Goal: Information Seeking & Learning: Learn about a topic

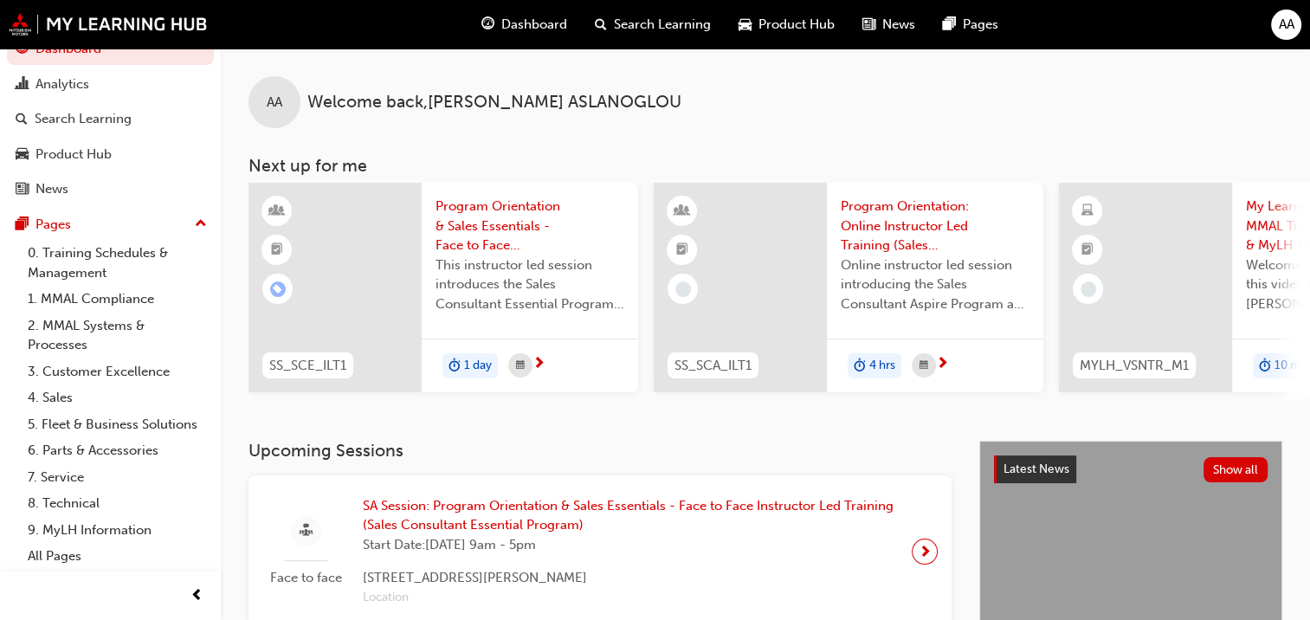
click at [514, 211] on span "Program Orientation & Sales Essentials - Face to Face Instructor Led Training (…" at bounding box center [530, 226] width 189 height 59
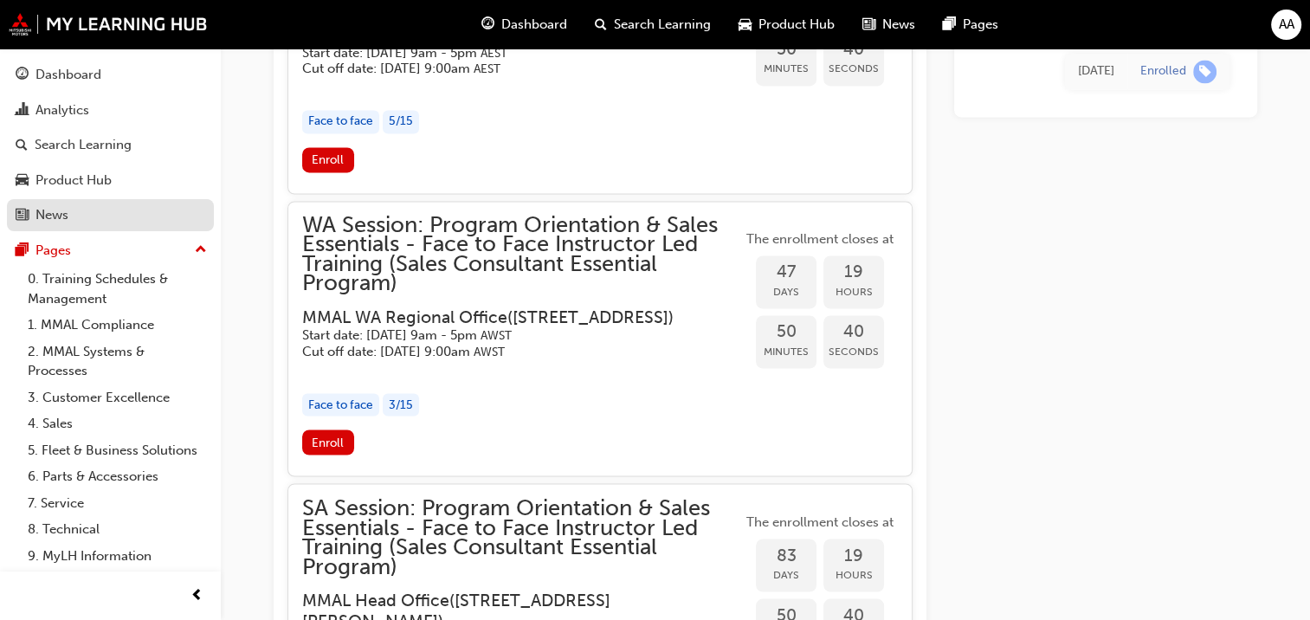
scroll to position [2726, 0]
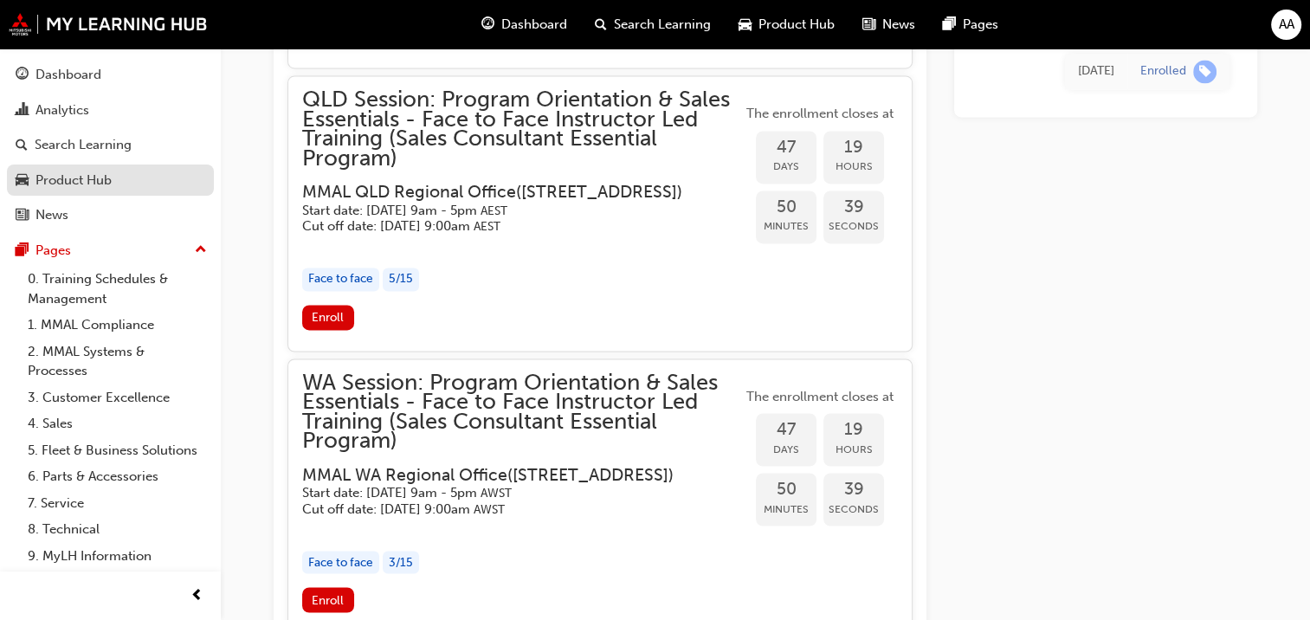
click at [70, 184] on div "Product Hub" at bounding box center [73, 181] width 76 height 20
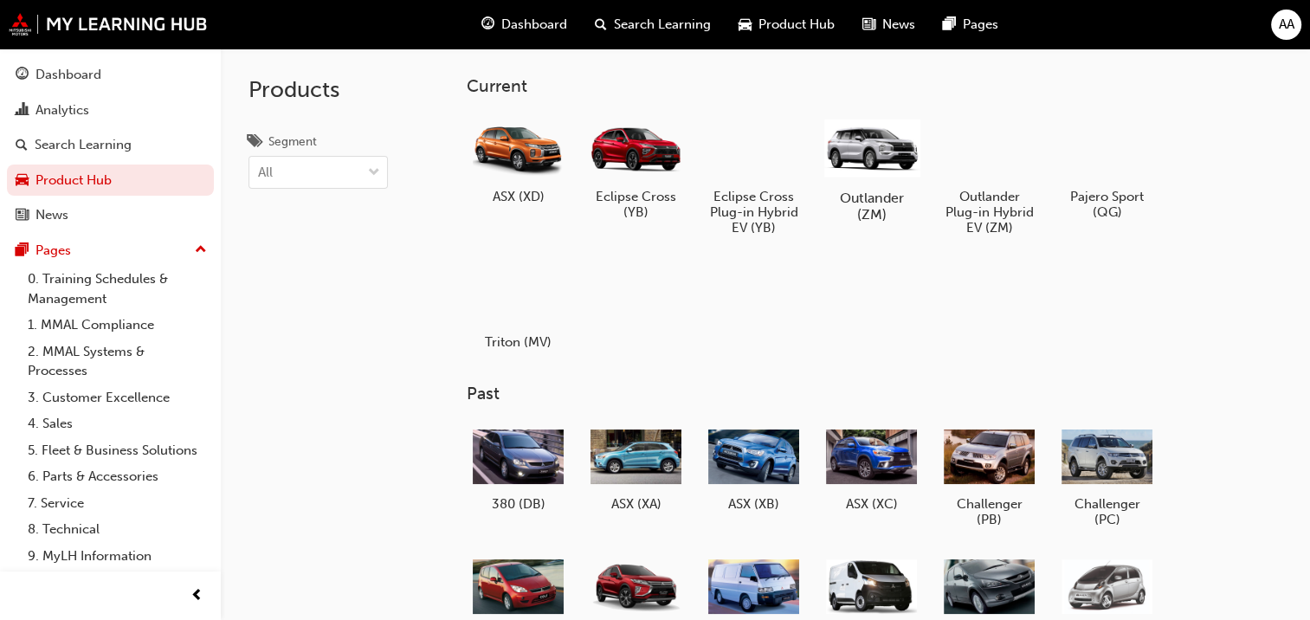
click at [869, 155] on div at bounding box center [871, 147] width 96 height 68
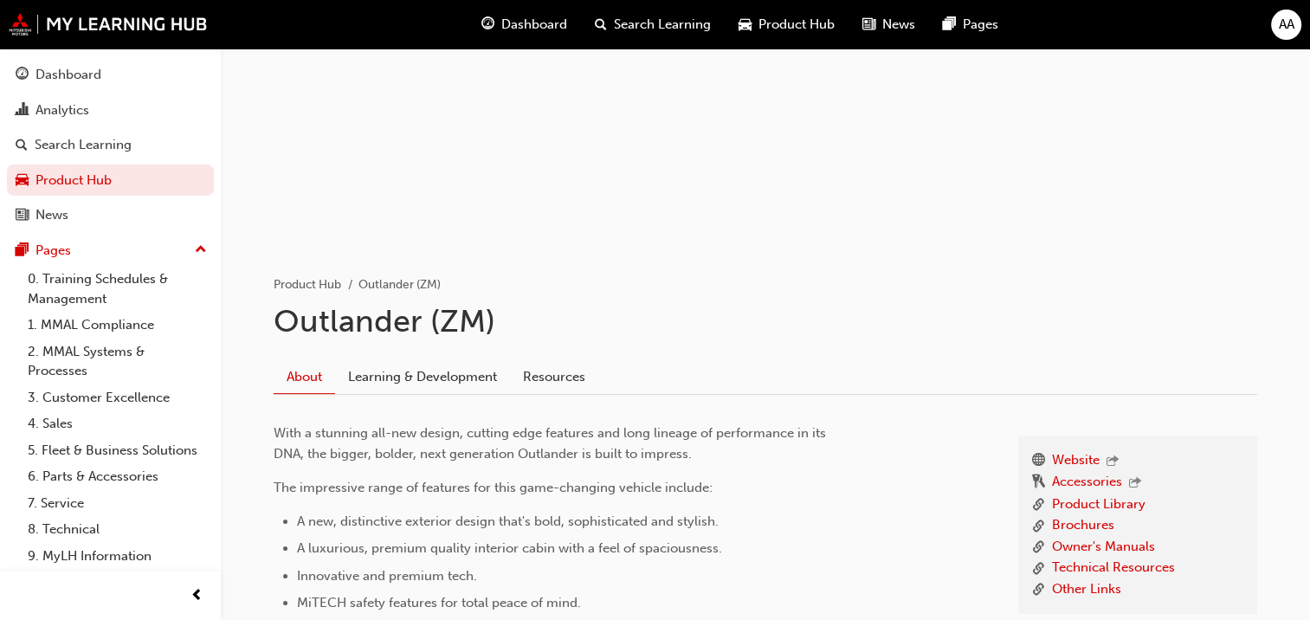
scroll to position [145, 0]
click at [452, 381] on link "Learning & Development" at bounding box center [422, 380] width 175 height 33
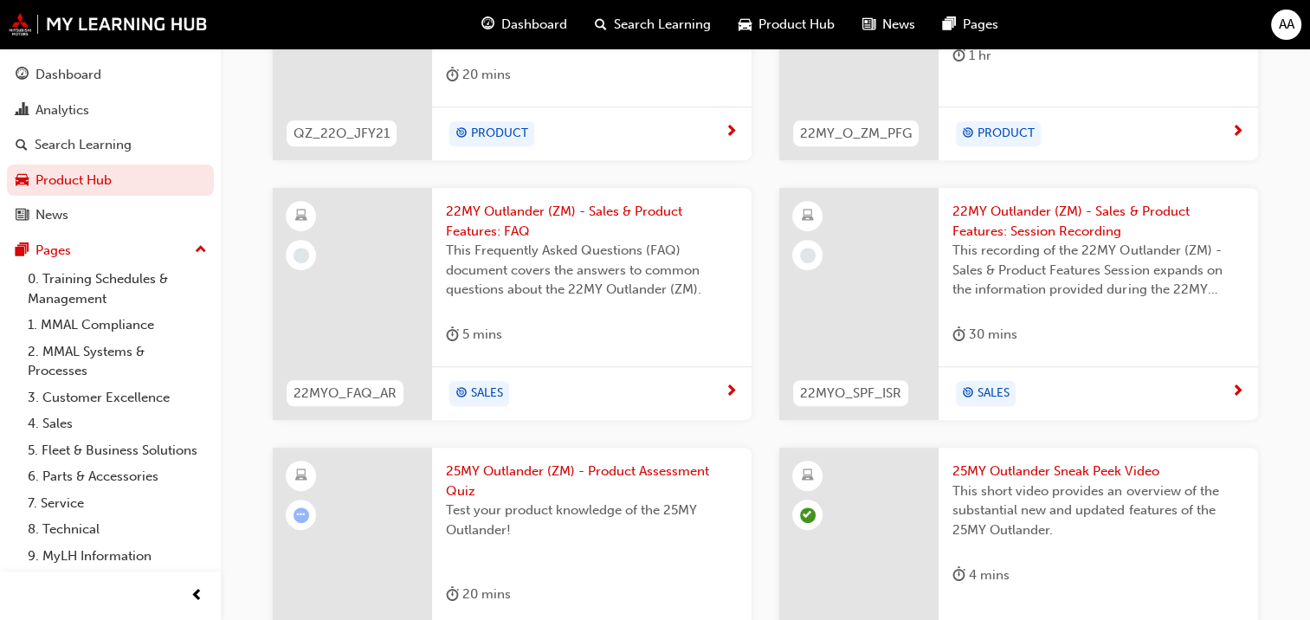
scroll to position [1010, 0]
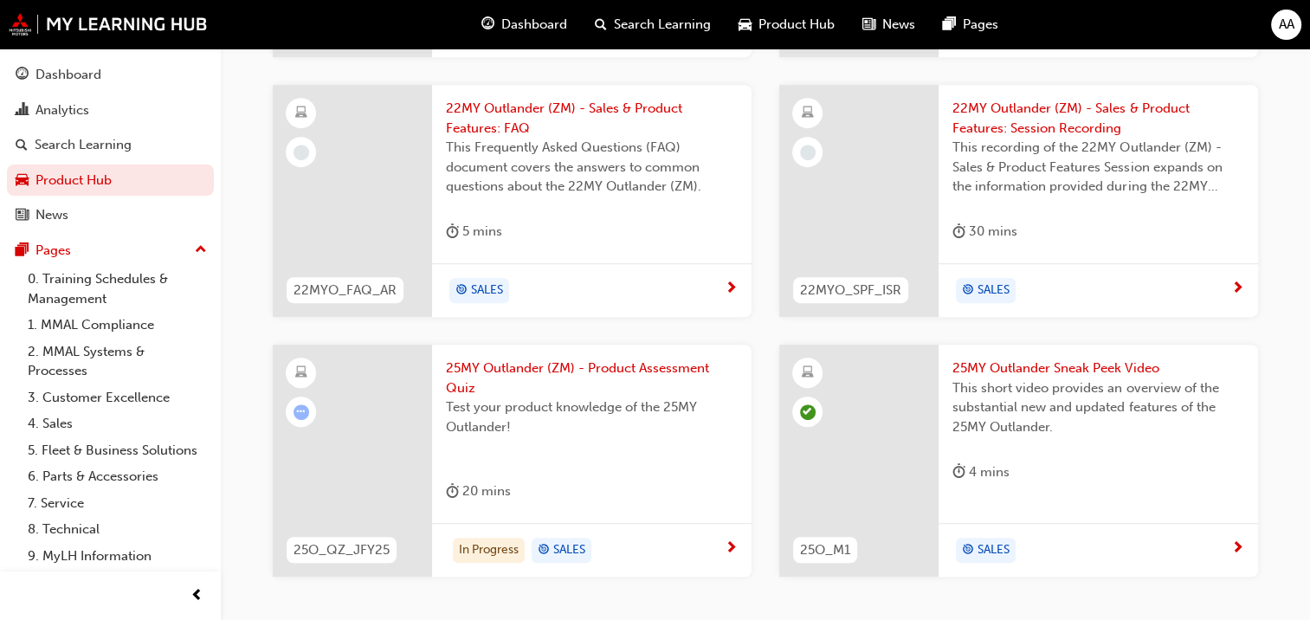
click at [519, 364] on span "25MY Outlander (ZM) - Product Assessment Quiz" at bounding box center [592, 377] width 292 height 39
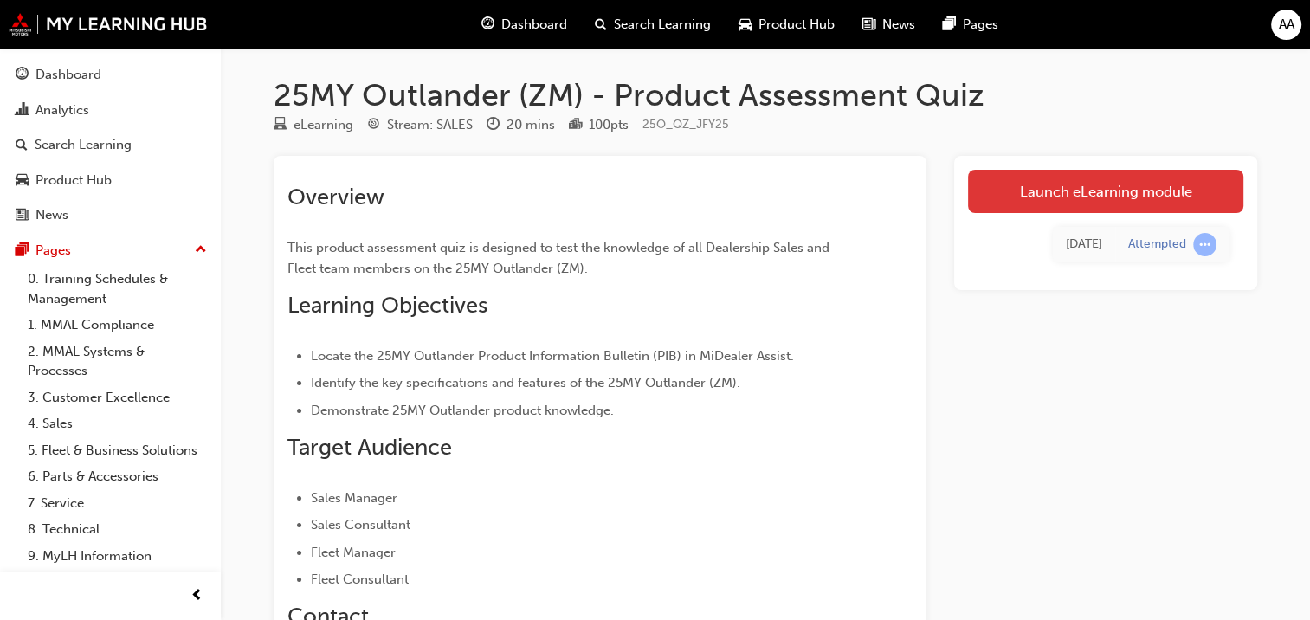
click at [1136, 187] on link "Launch eLearning module" at bounding box center [1105, 191] width 275 height 43
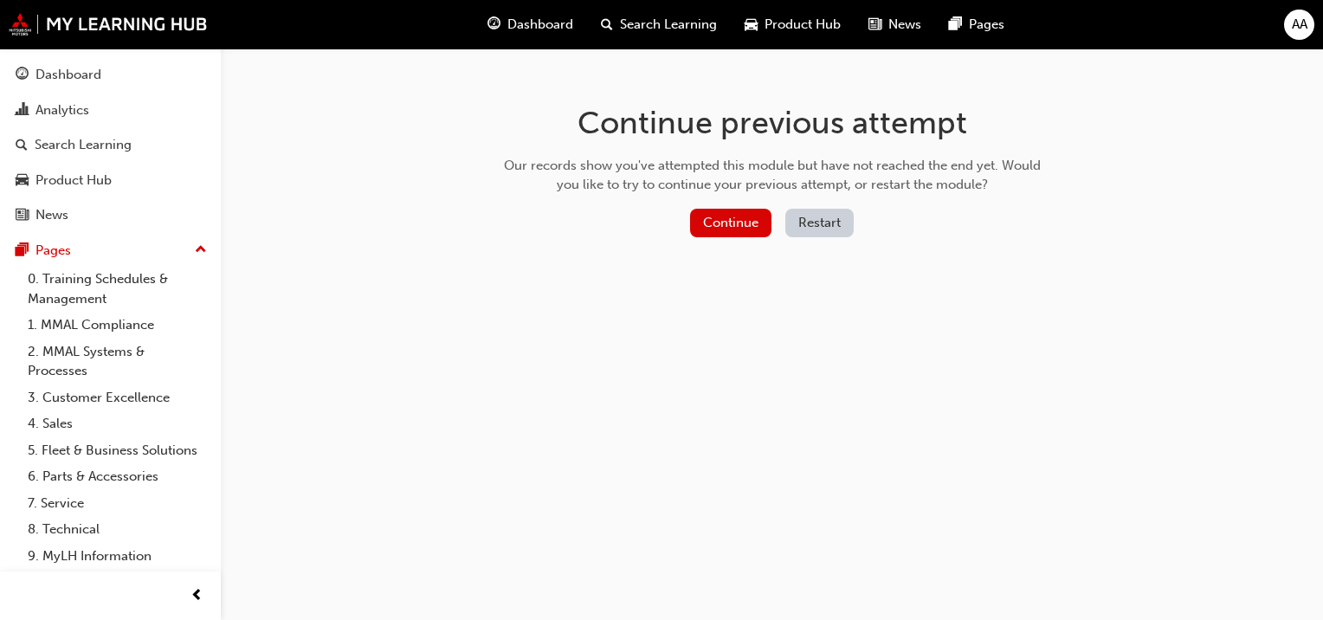
click at [810, 226] on button "Restart" at bounding box center [819, 223] width 68 height 29
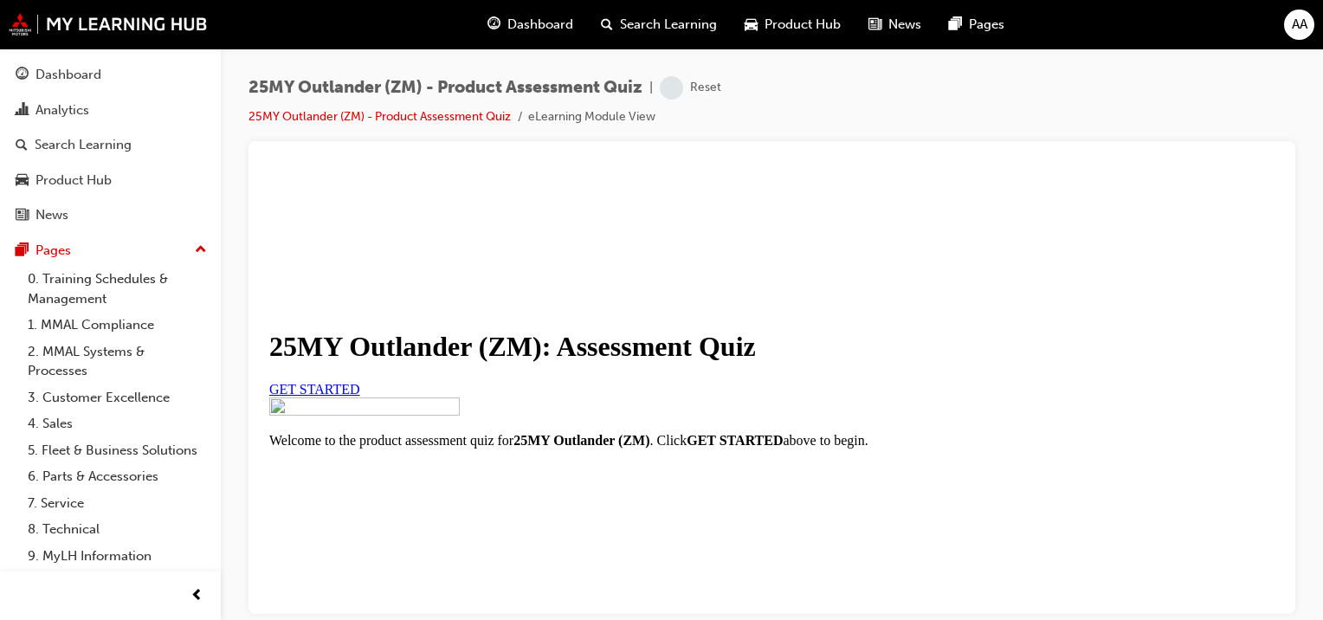
scroll to position [173, 0]
click at [360, 381] on link "GET STARTED" at bounding box center [314, 388] width 91 height 15
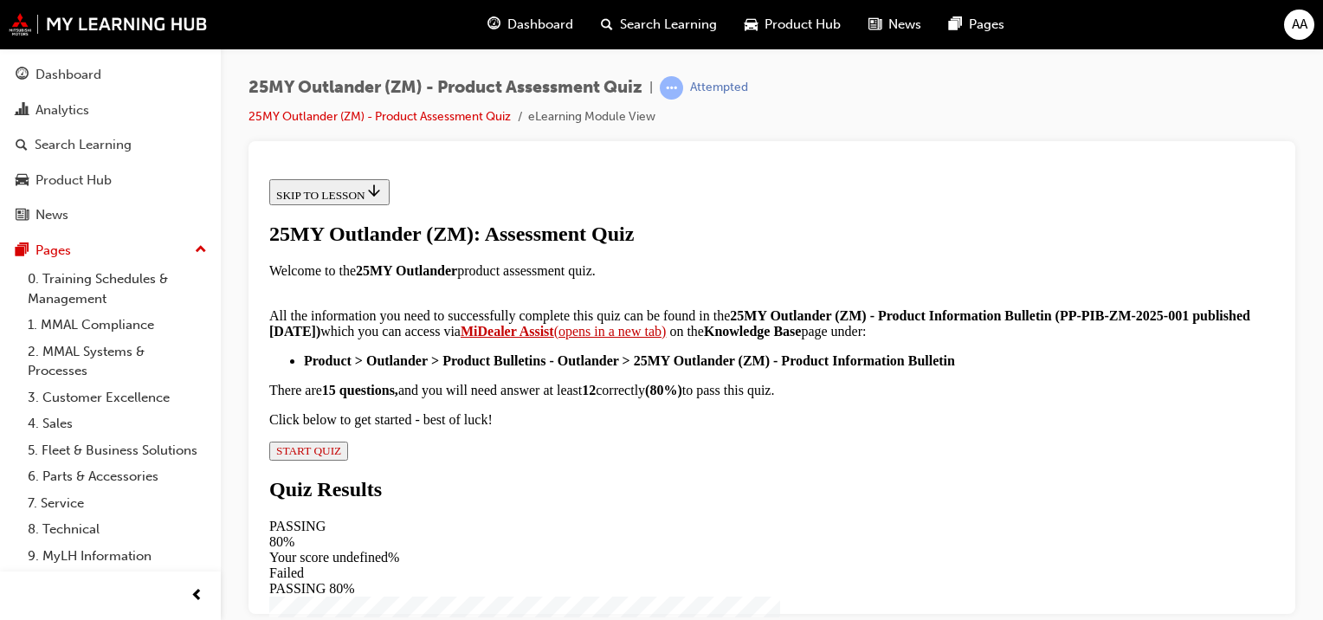
scroll to position [457, 0]
click at [341, 456] on span "START QUIZ" at bounding box center [308, 449] width 65 height 13
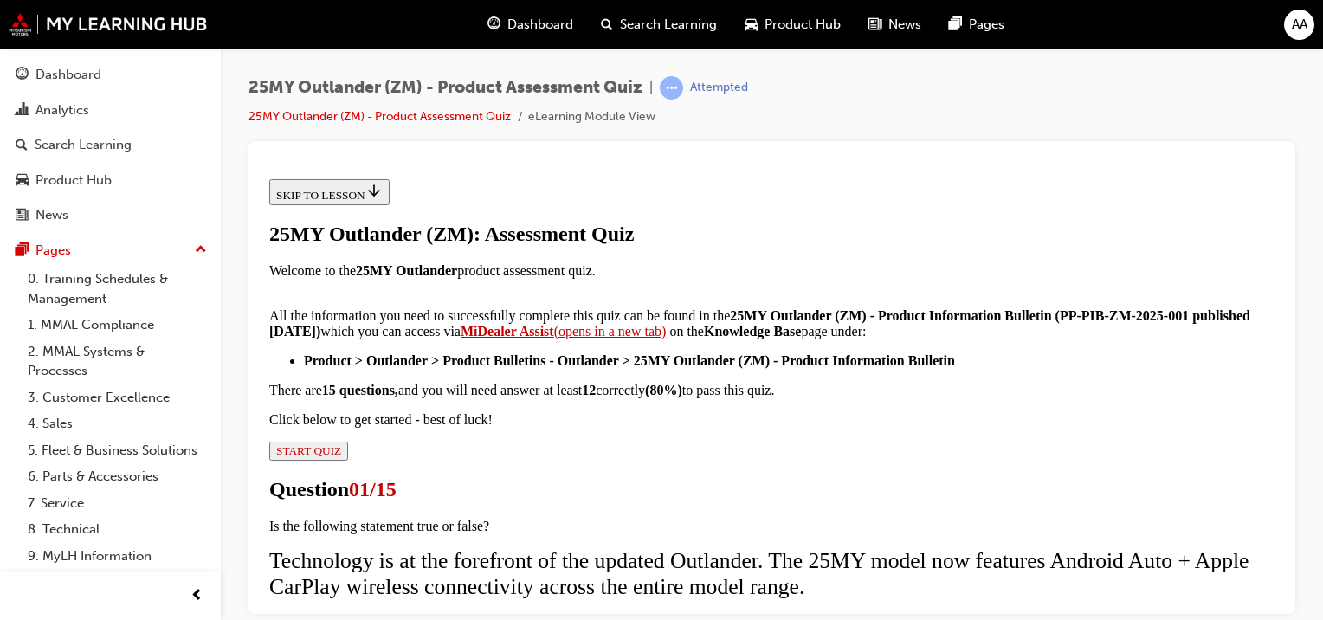
scroll to position [173, 0]
click at [285, 616] on input "True" at bounding box center [279, 621] width 11 height 11
radio input "true"
drag, startPoint x: 791, startPoint y: 598, endPoint x: 783, endPoint y: 593, distance: 10.1
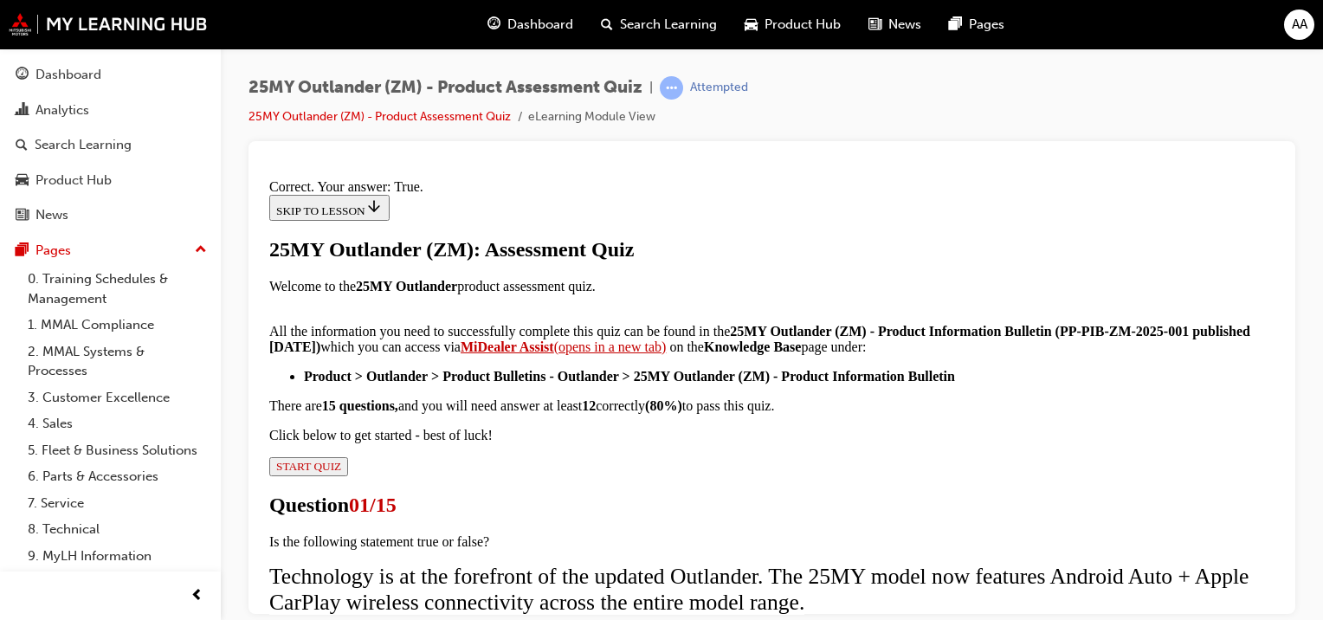
scroll to position [377, 0]
drag, startPoint x: 780, startPoint y: 543, endPoint x: 772, endPoint y: 539, distance: 8.9
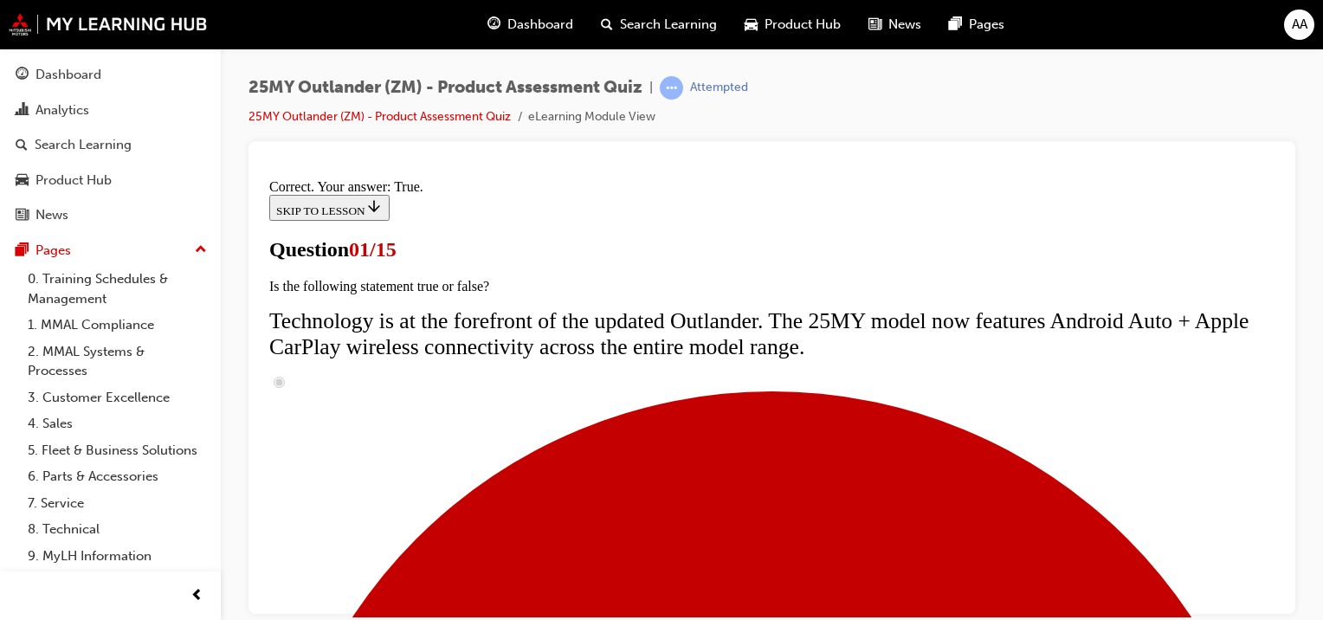
scroll to position [173, 0]
drag, startPoint x: 589, startPoint y: 560, endPoint x: 642, endPoint y: 511, distance: 72.3
radio input "true"
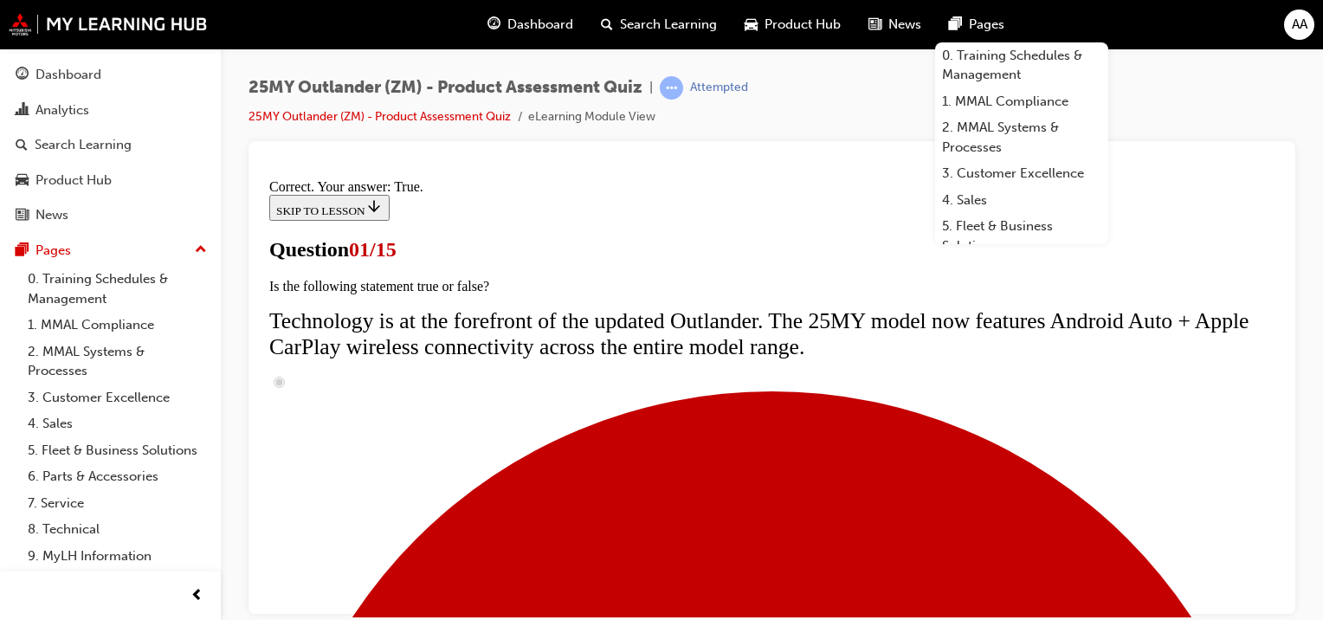
drag, startPoint x: 792, startPoint y: 553, endPoint x: 782, endPoint y: 550, distance: 11.0
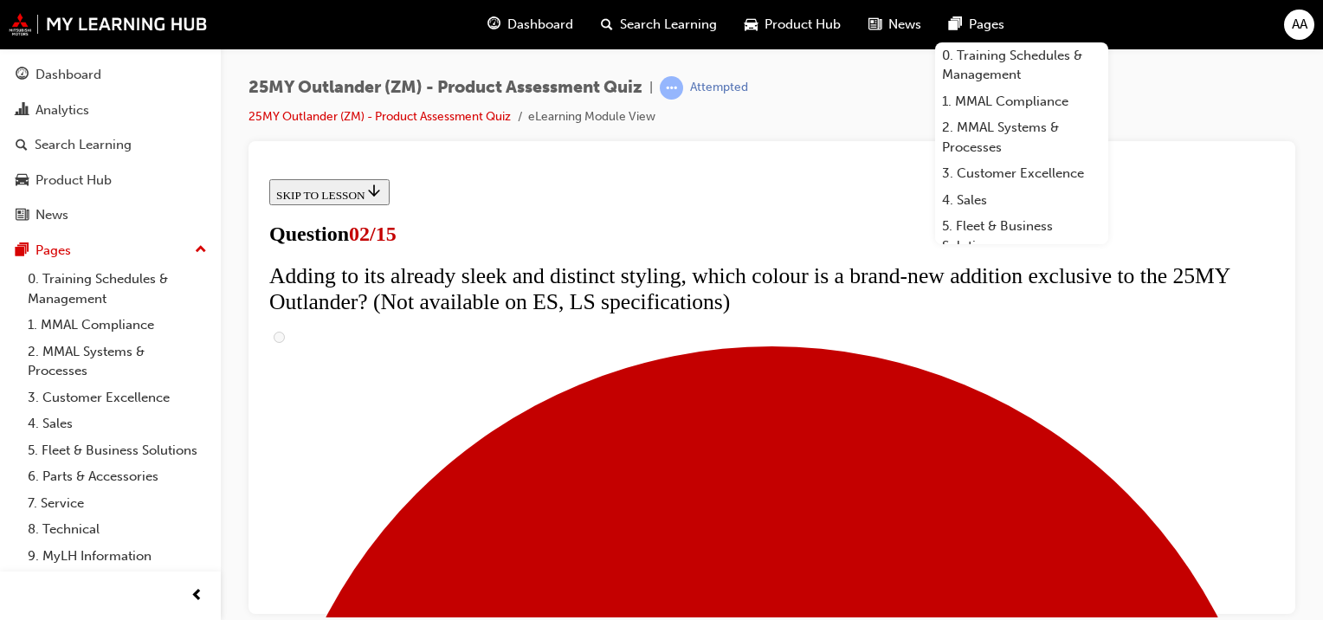
scroll to position [260, 0]
checkbox input "true"
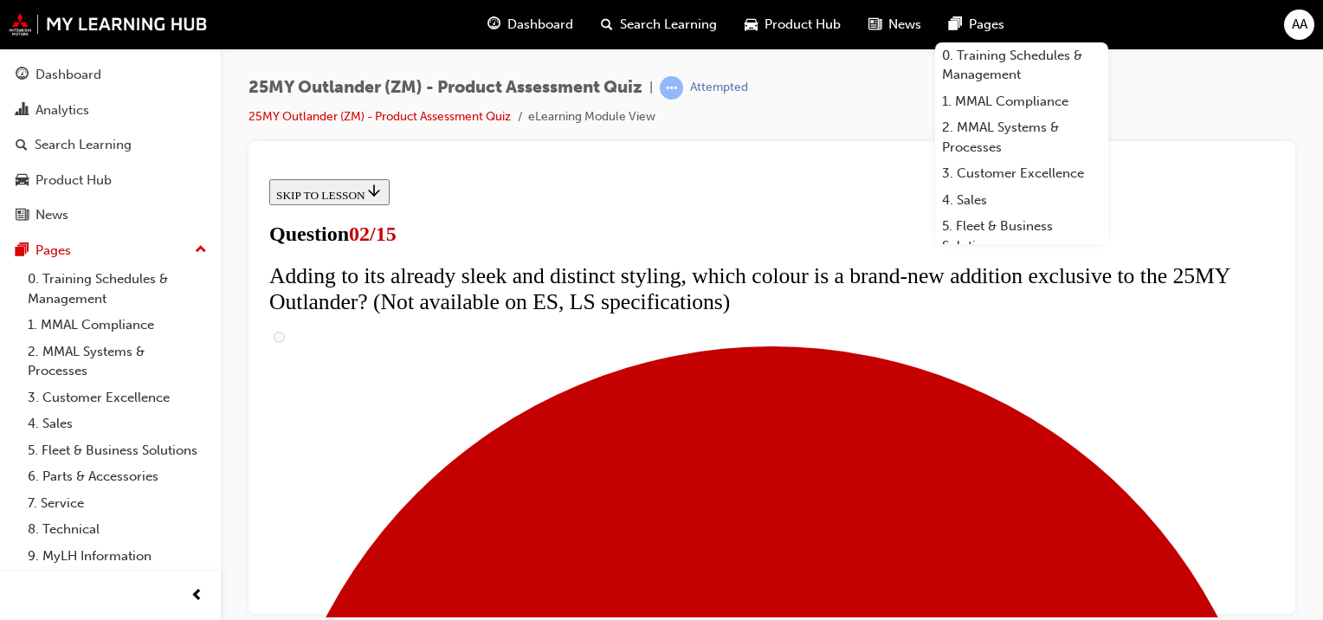
checkbox input "true"
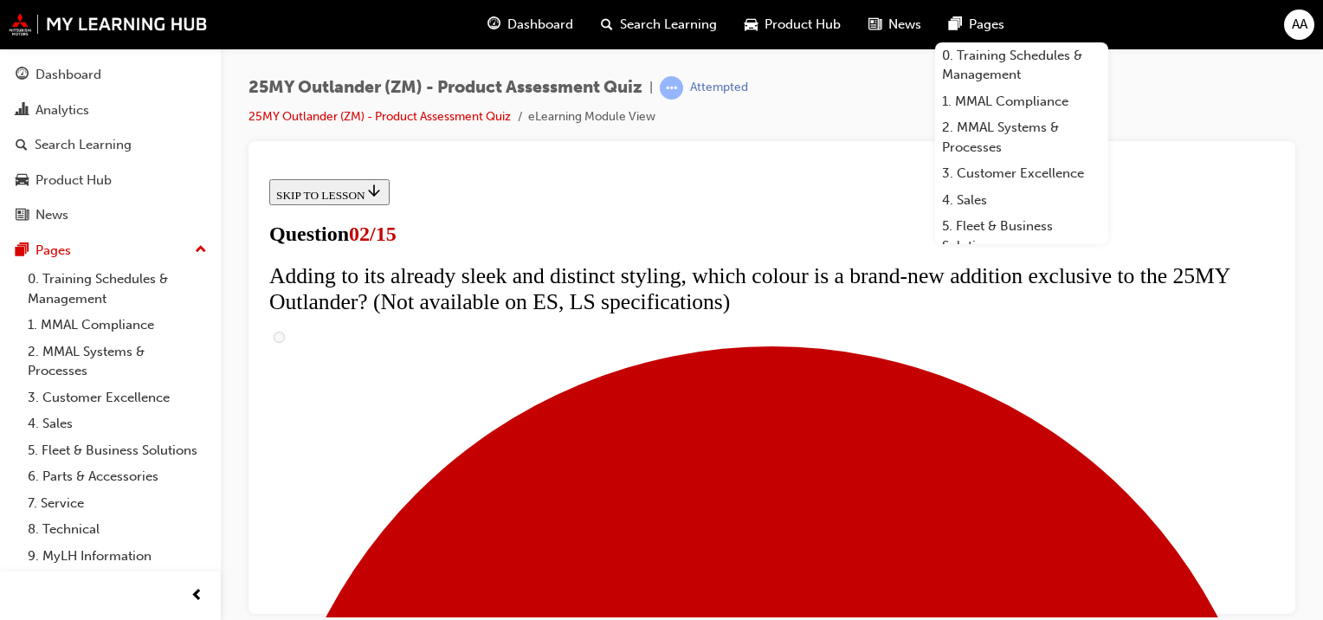
checkbox input "true"
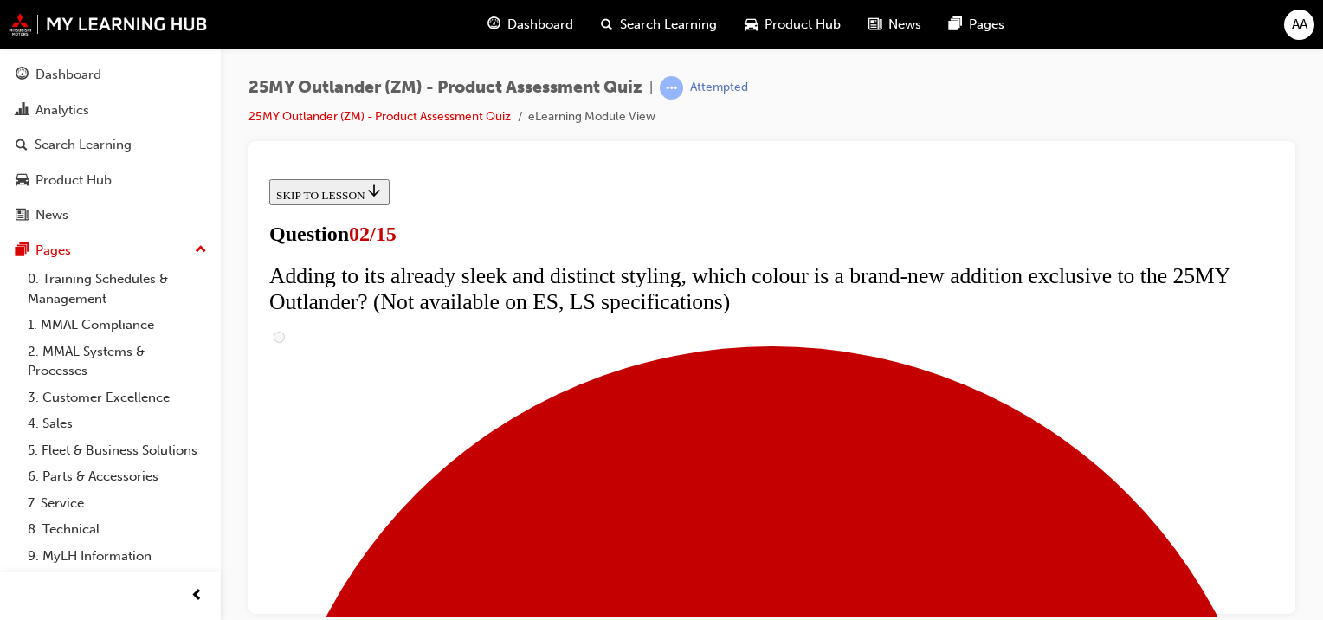
checkbox input "true"
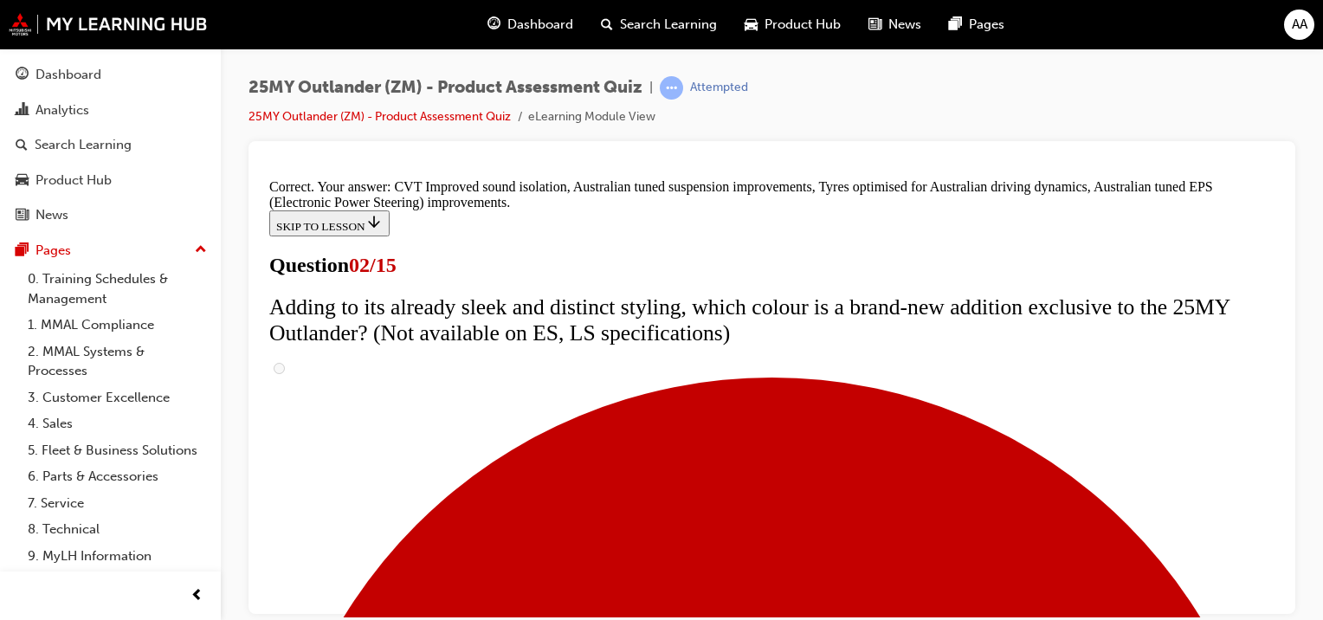
scroll to position [481, 0]
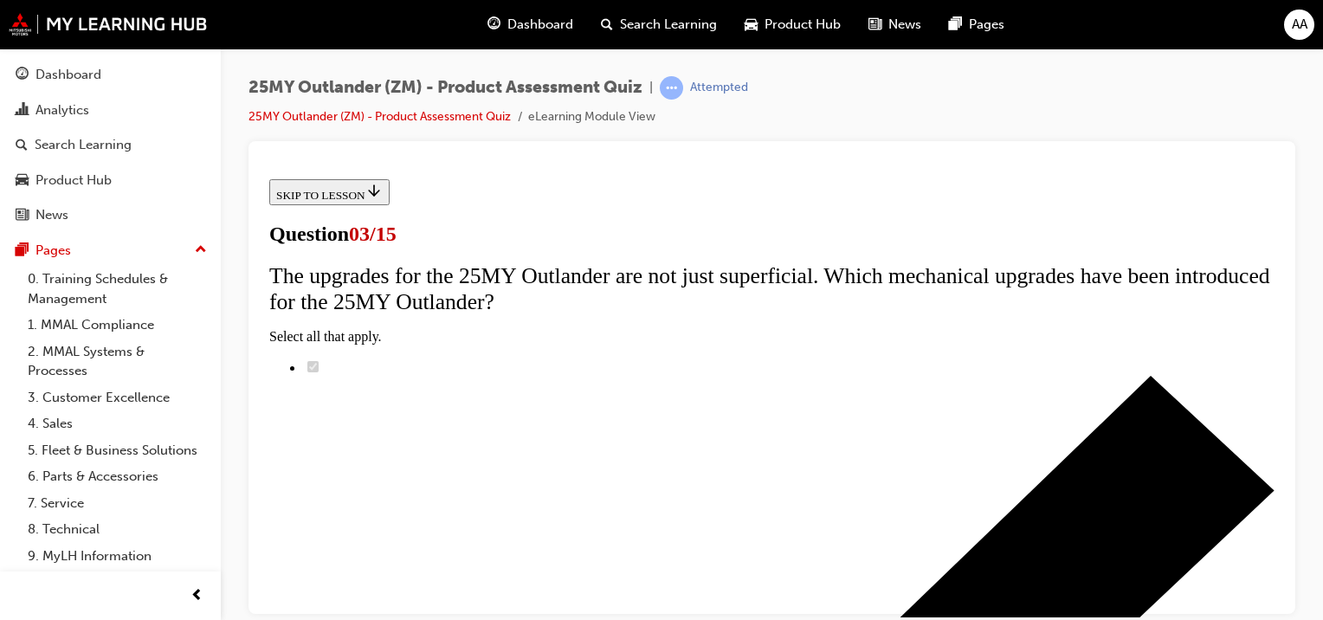
scroll to position [260, 0]
radio input "true"
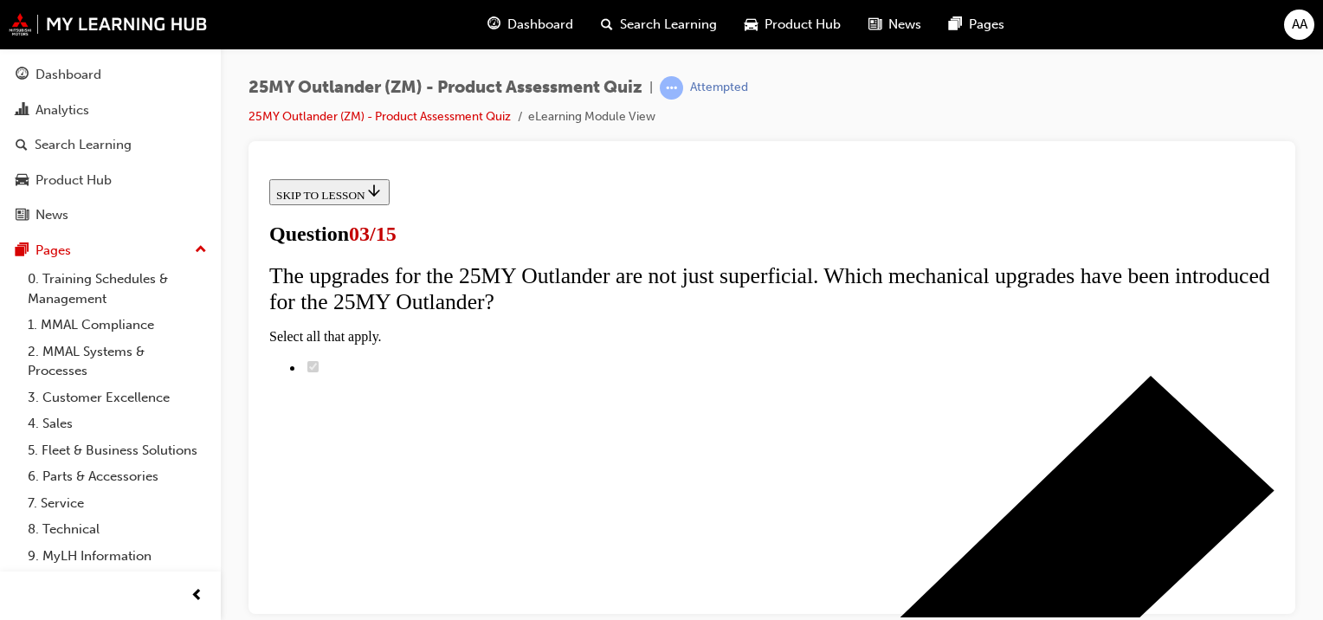
radio input "true"
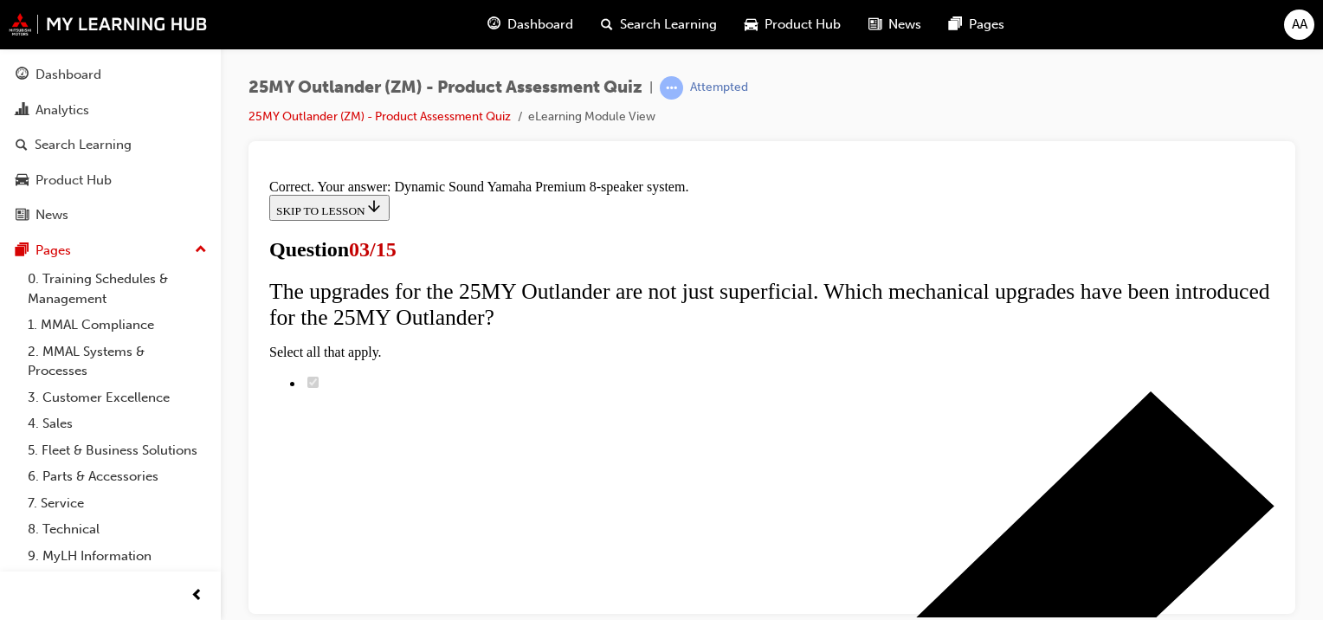
scroll to position [276, 0]
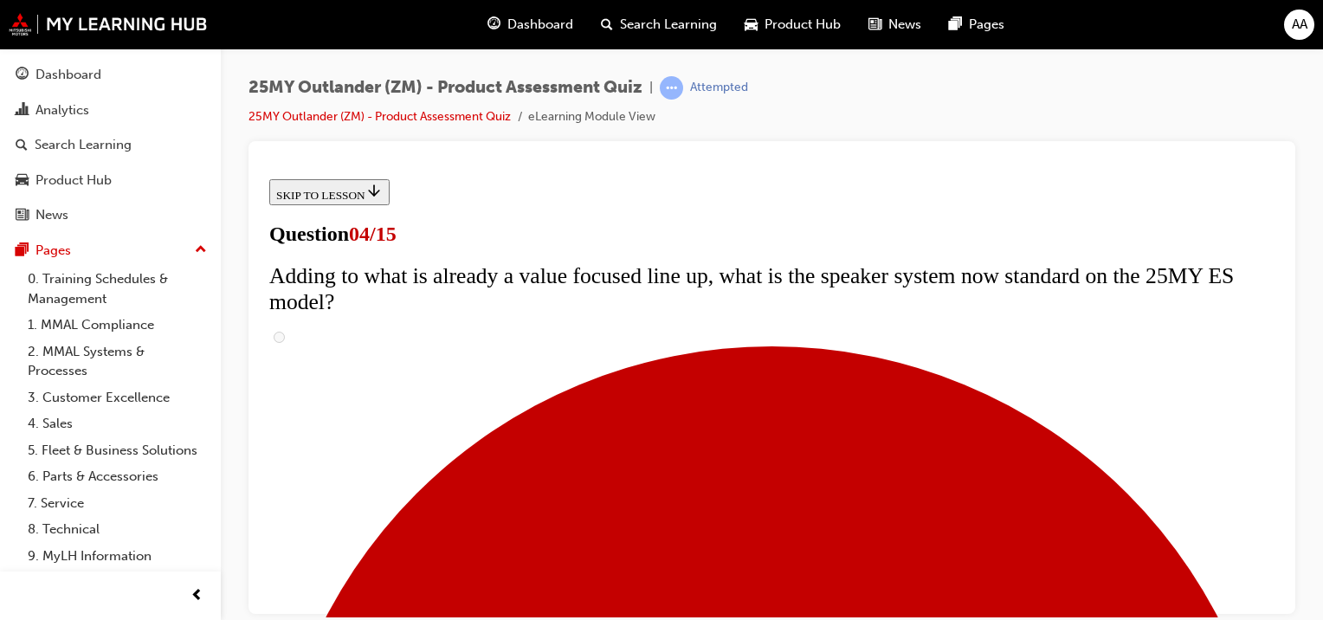
scroll to position [260, 0]
checkbox input "true"
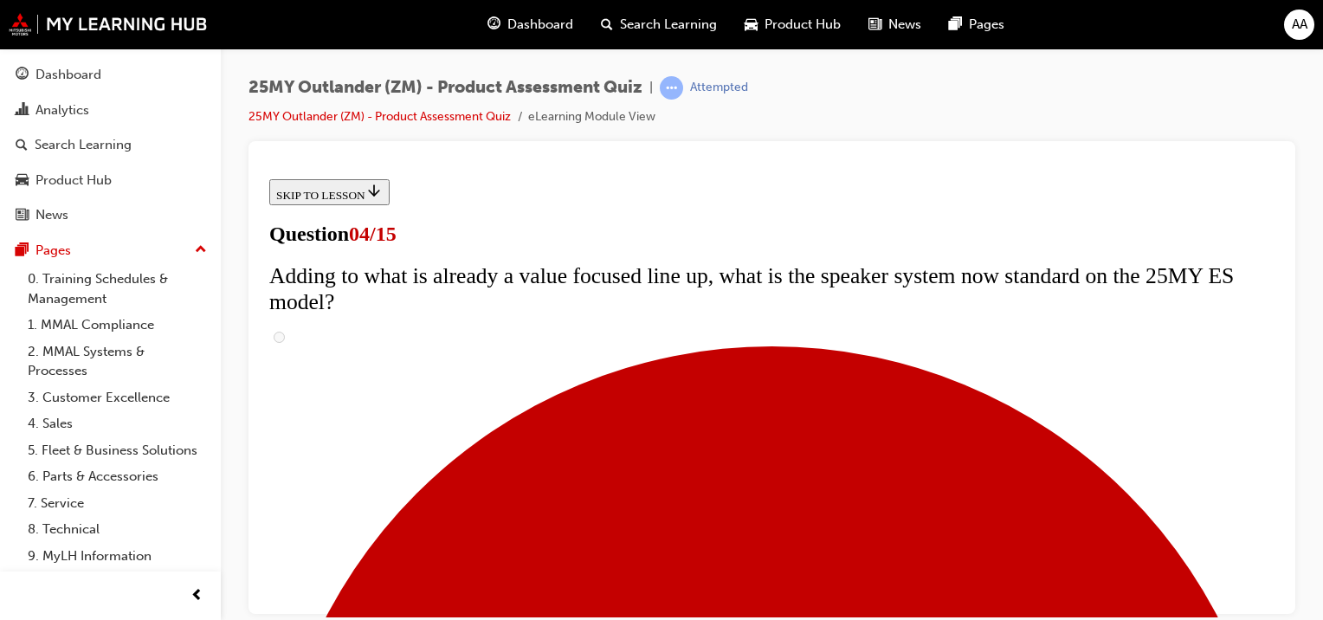
checkbox input "false"
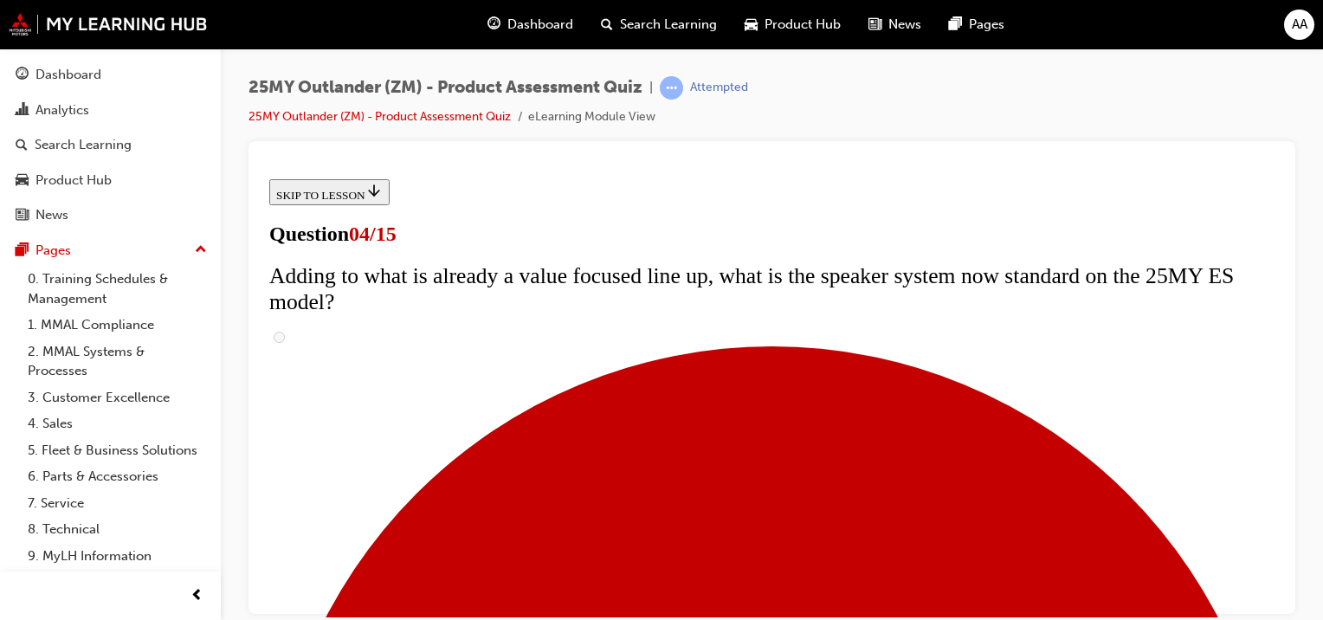
checkbox input "true"
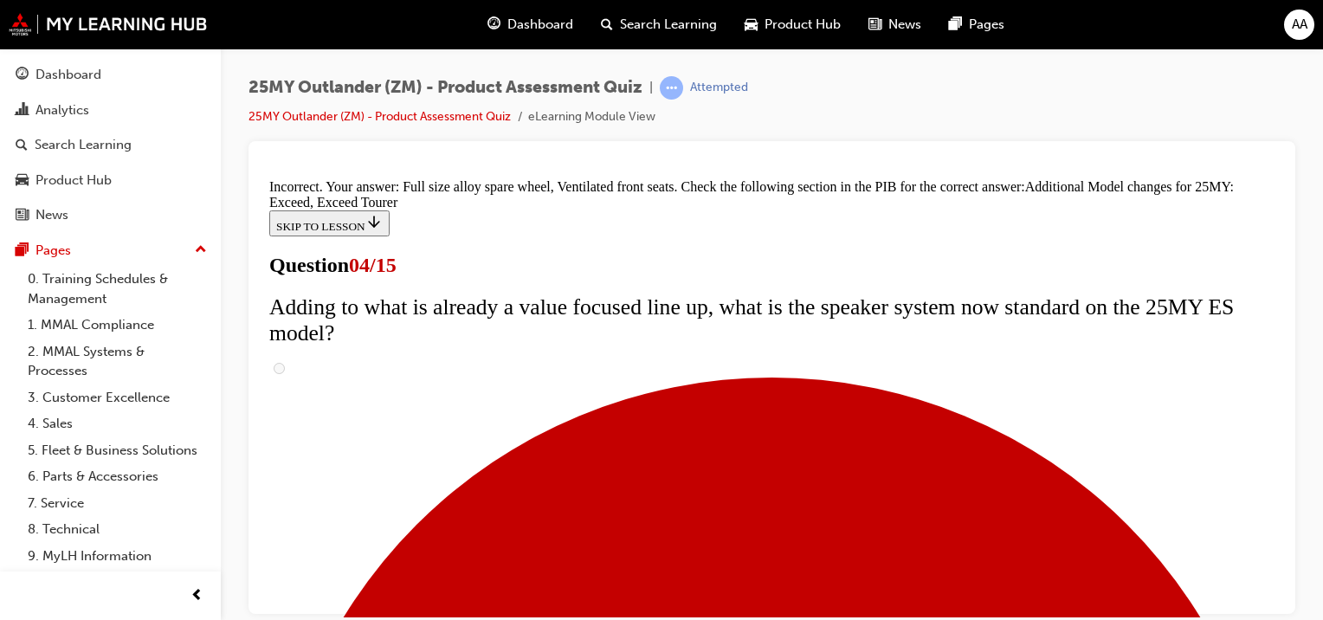
scroll to position [830, 0]
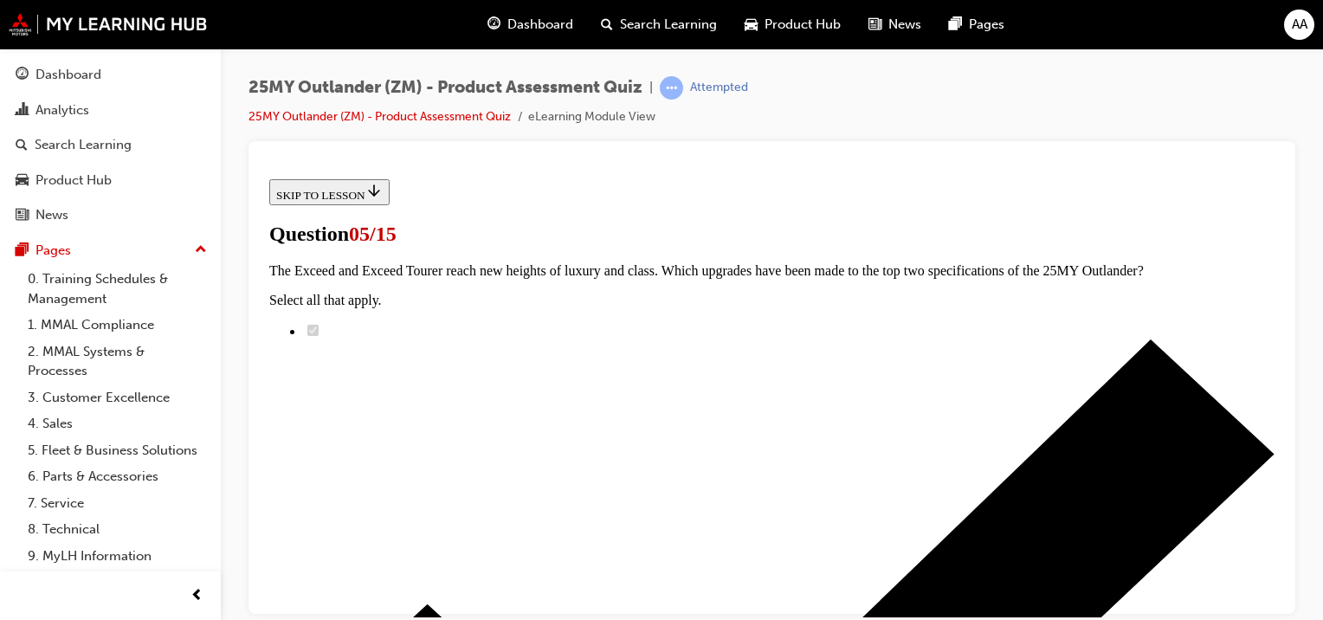
scroll to position [346, 0]
radio input "true"
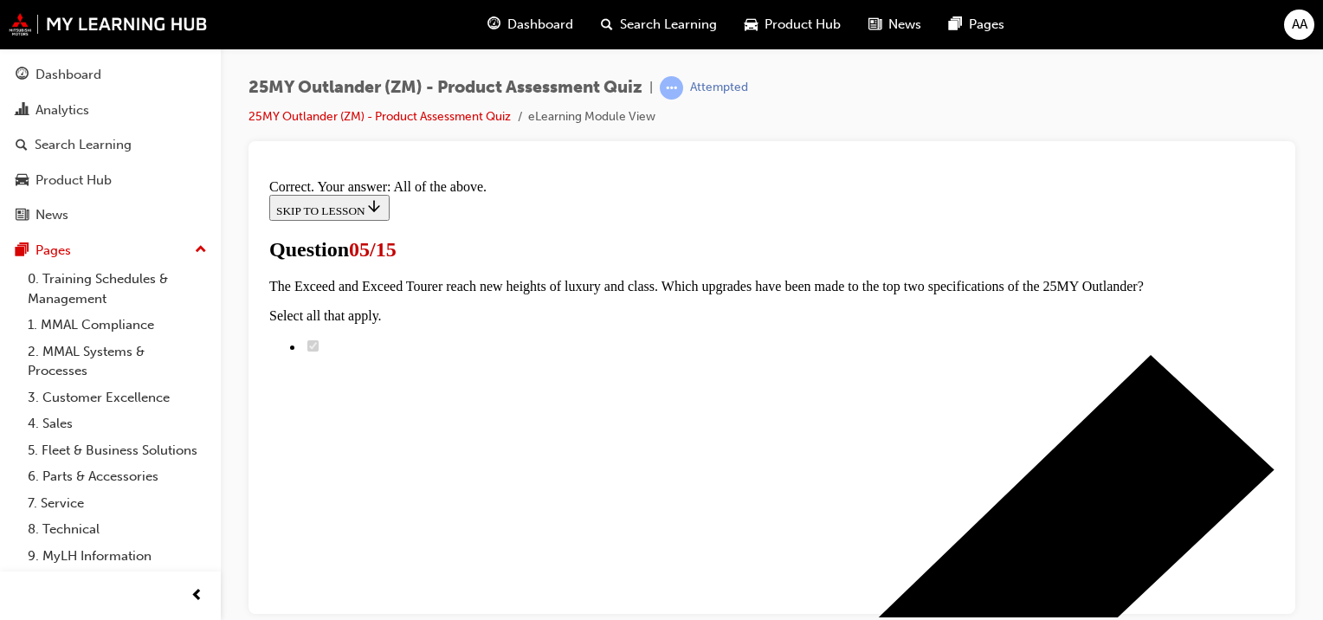
scroll to position [596, 0]
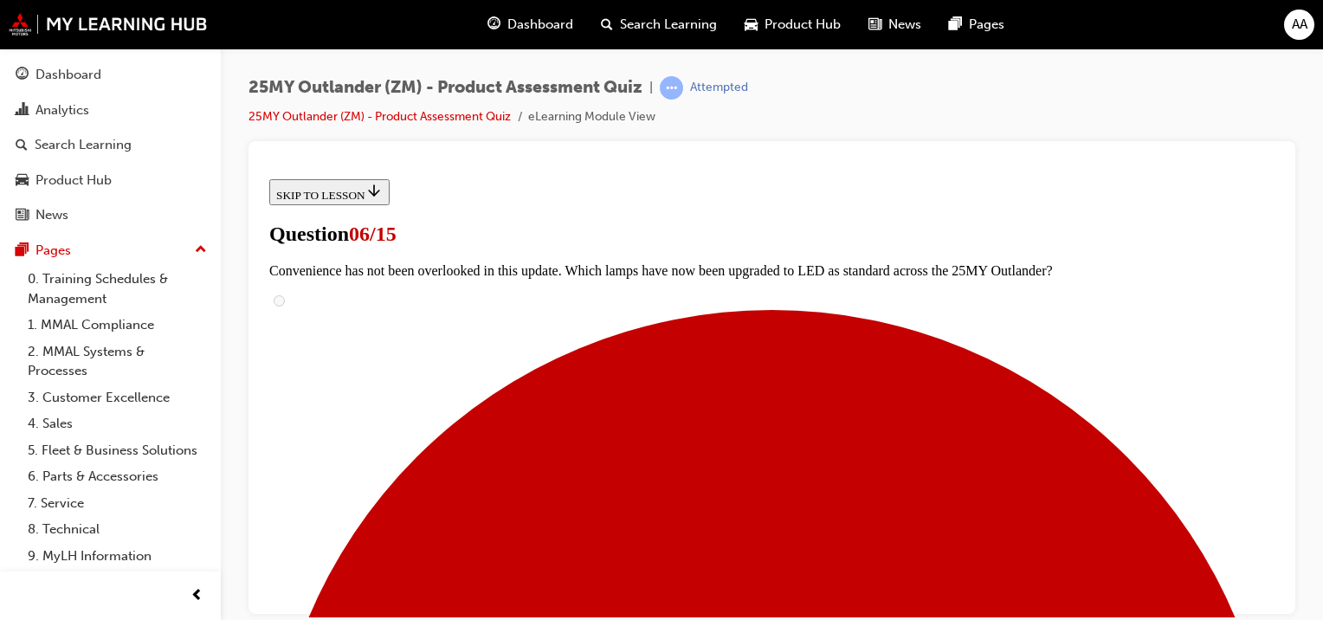
scroll to position [606, 0]
radio input "true"
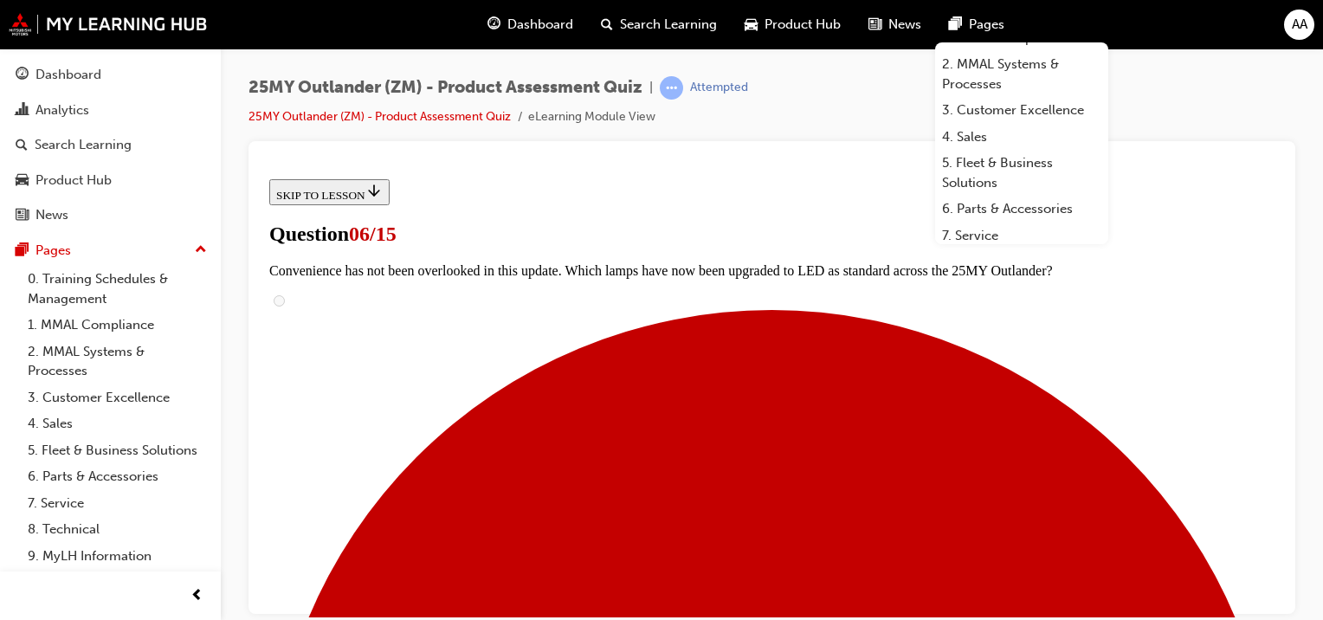
scroll to position [0, 0]
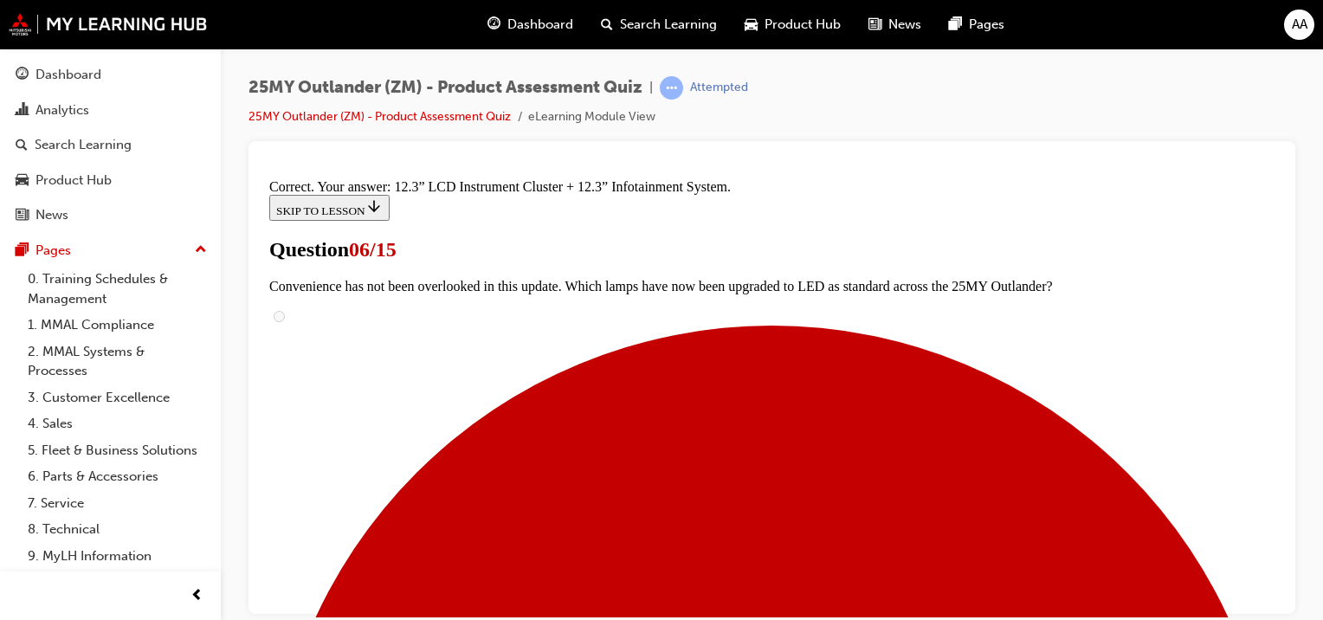
scroll to position [759, 0]
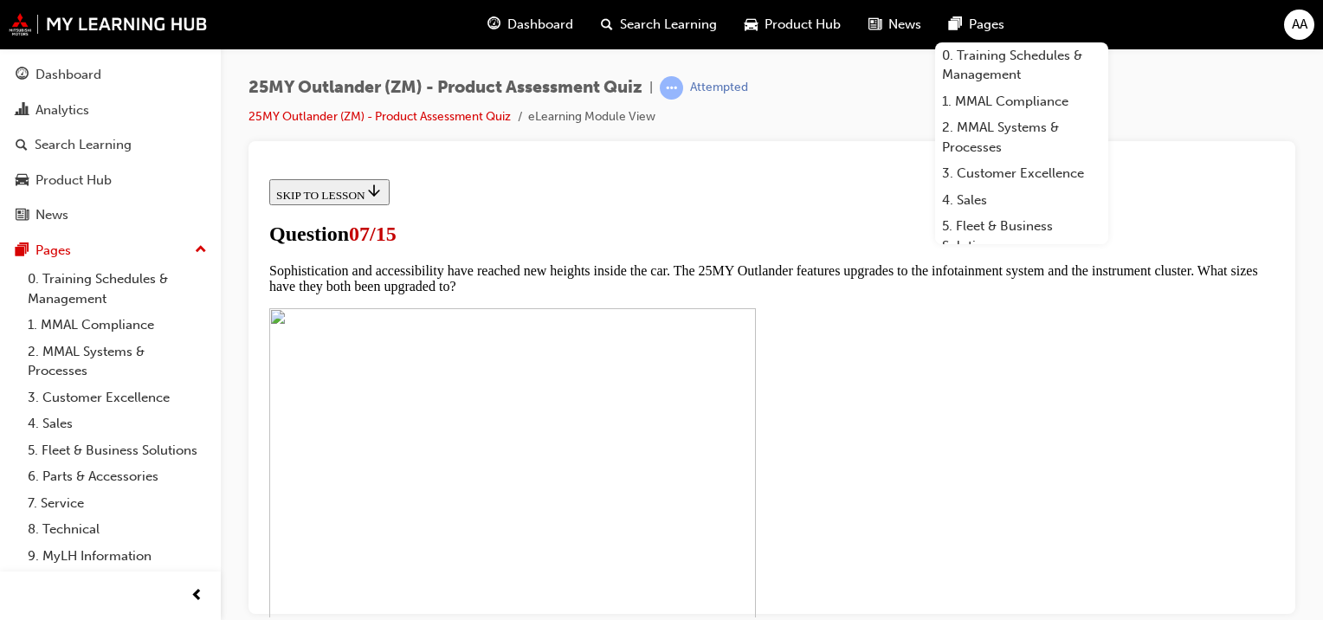
scroll to position [519, 0]
checkbox input "true"
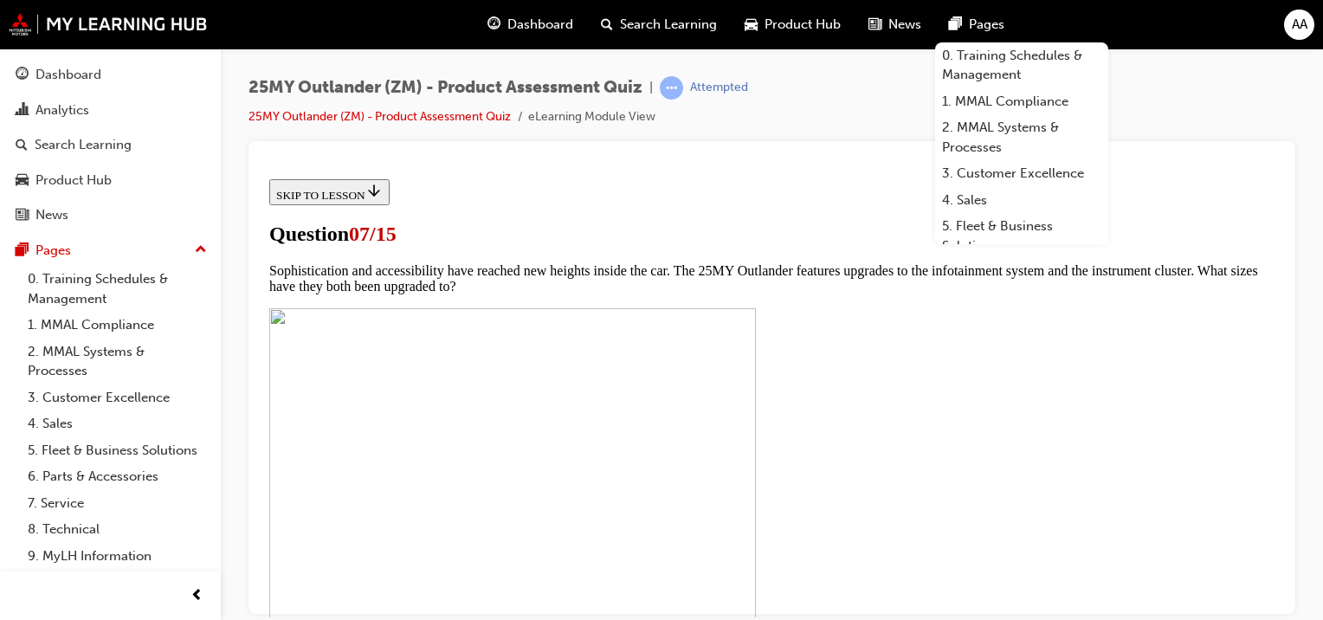
checkbox input "true"
drag, startPoint x: 499, startPoint y: 483, endPoint x: 501, endPoint y: 470, distance: 13.2
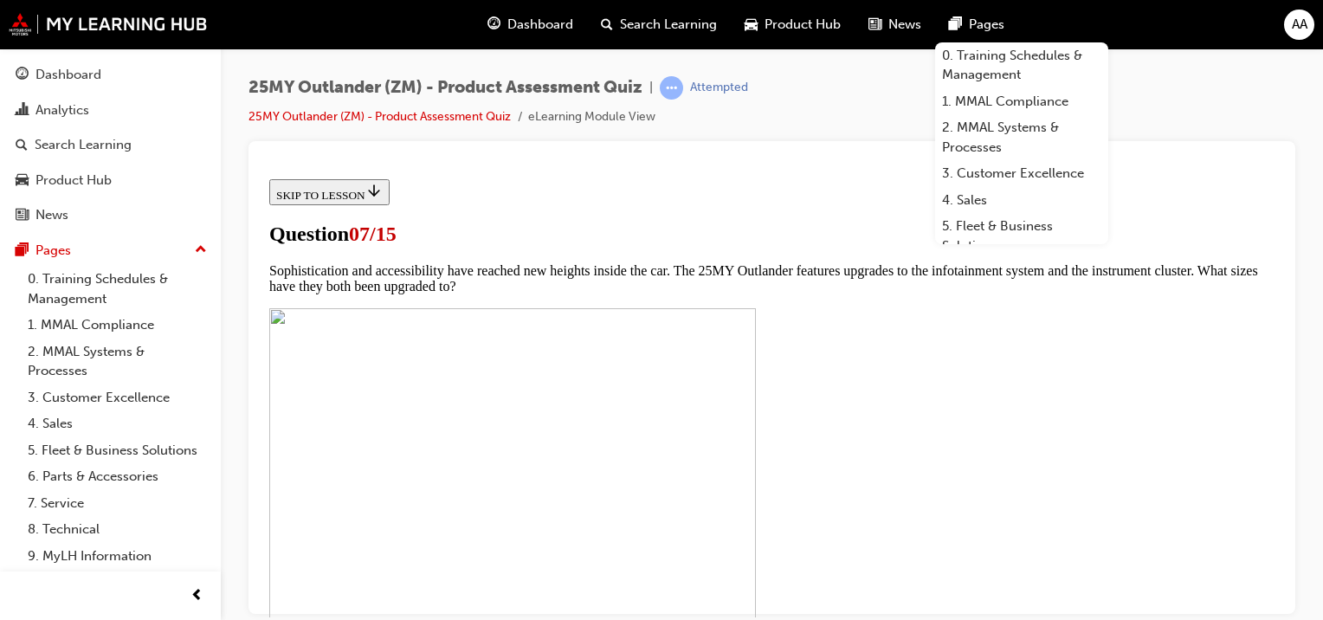
checkbox input "true"
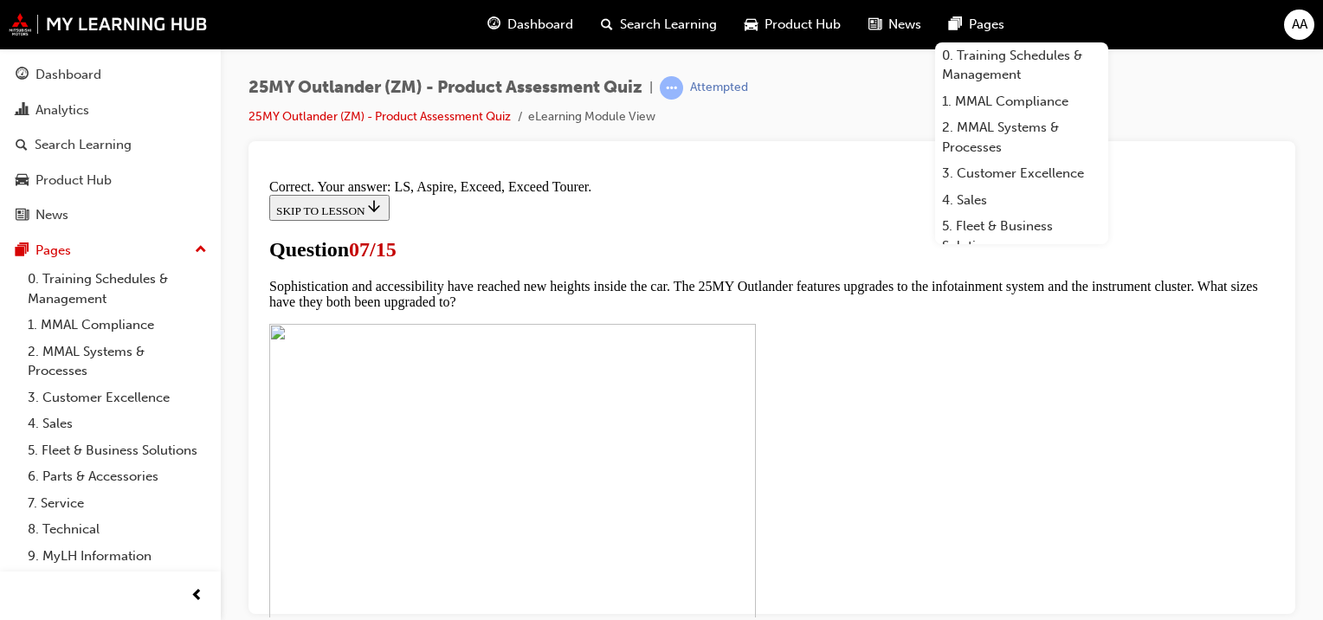
scroll to position [957, 0]
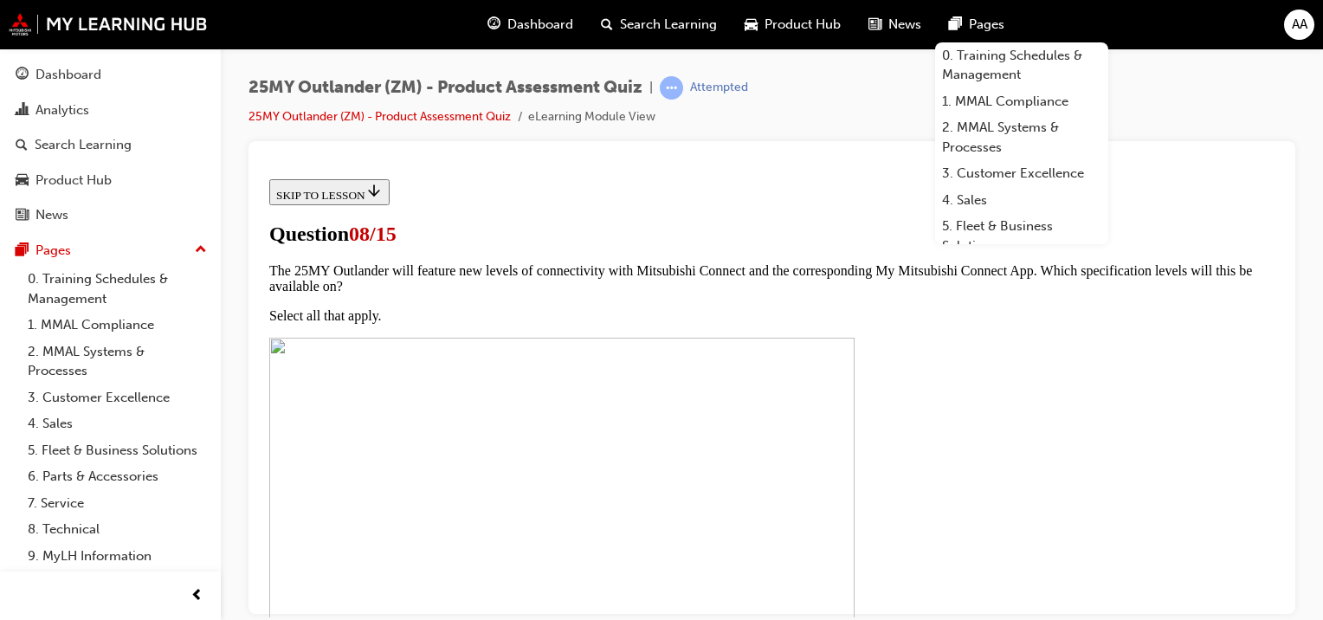
scroll to position [260, 0]
radio input "true"
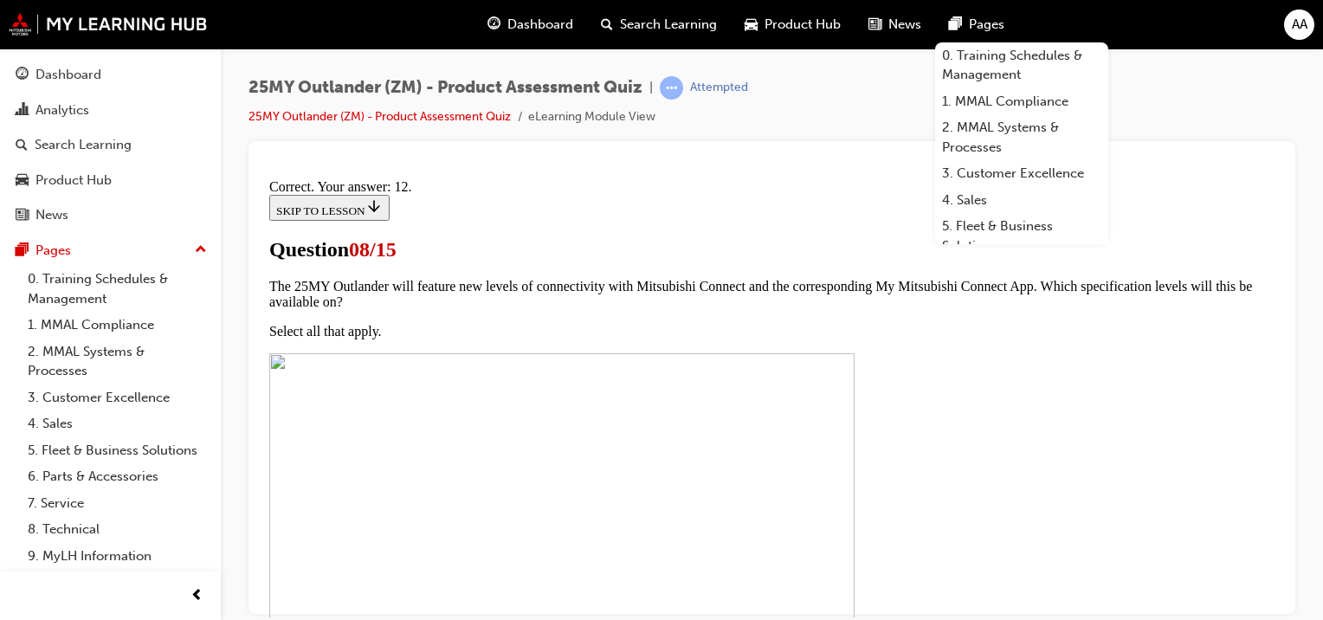
scroll to position [457, 0]
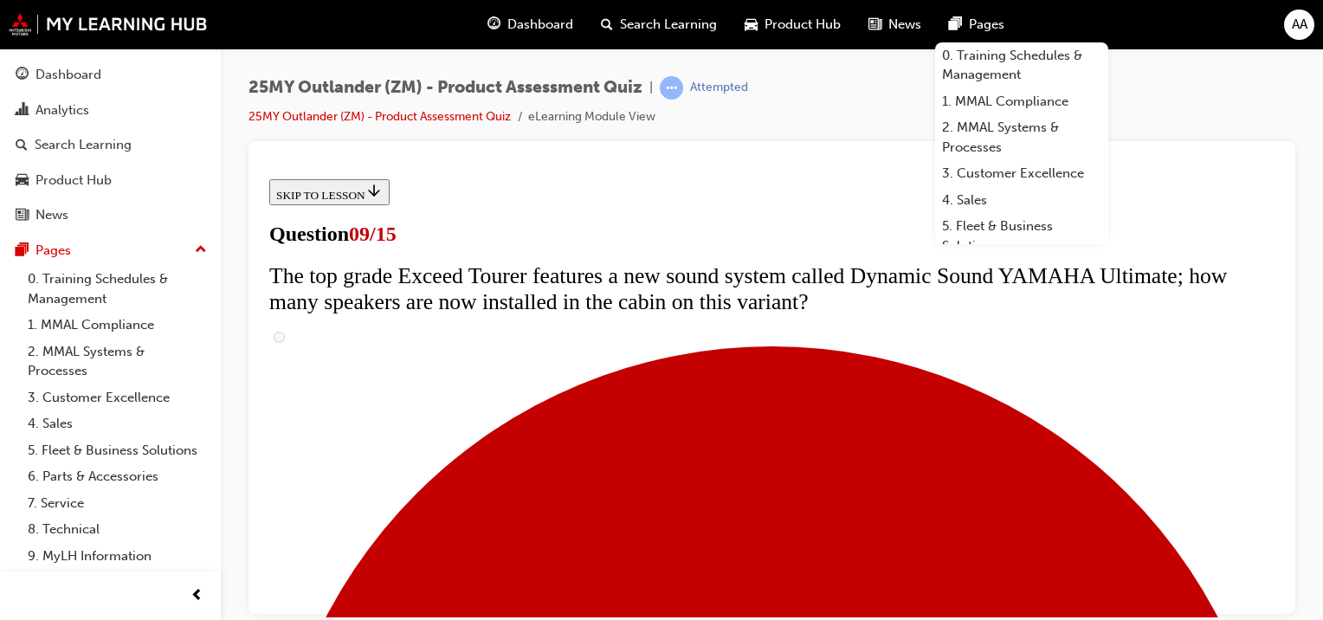
scroll to position [952, 0]
radio input "true"
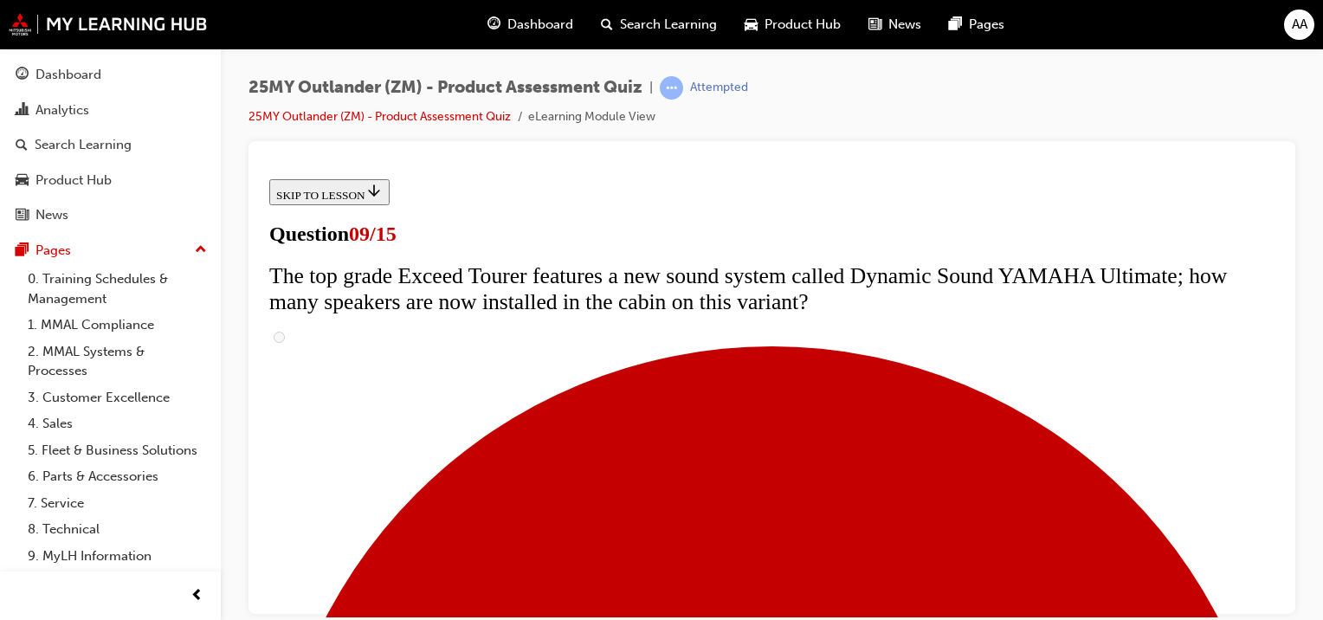
scroll to position [606, 0]
radio input "true"
drag, startPoint x: 495, startPoint y: 331, endPoint x: 488, endPoint y: 354, distance: 24.4
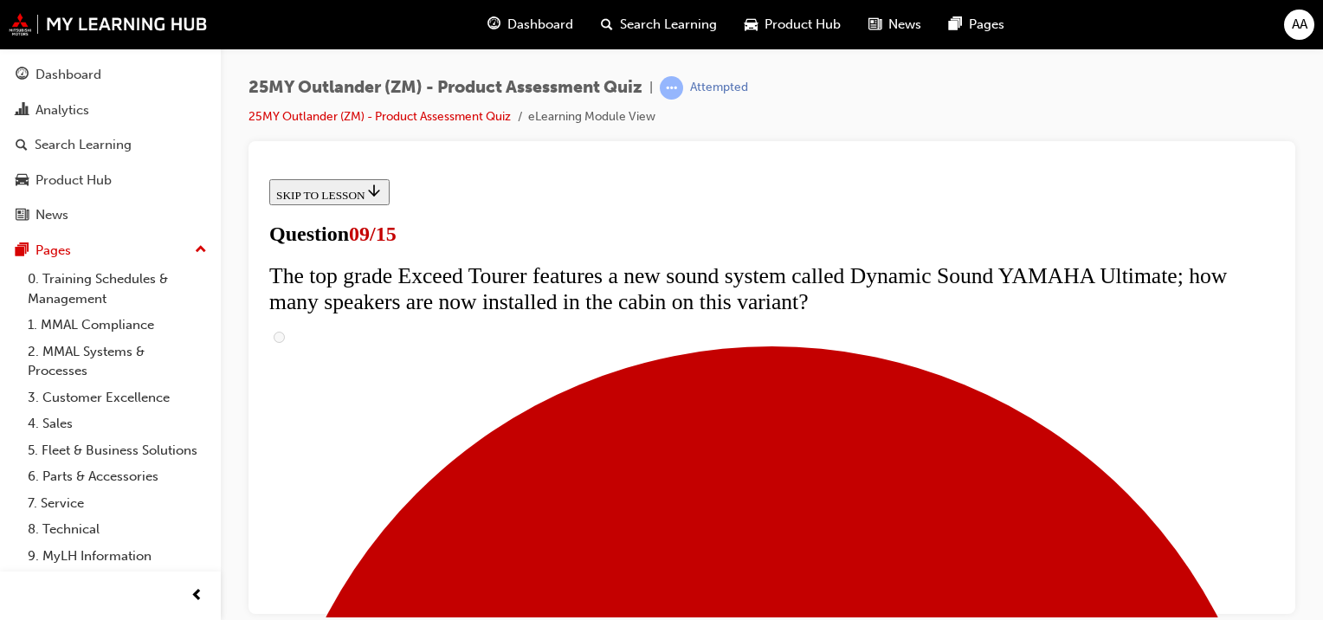
radio input "true"
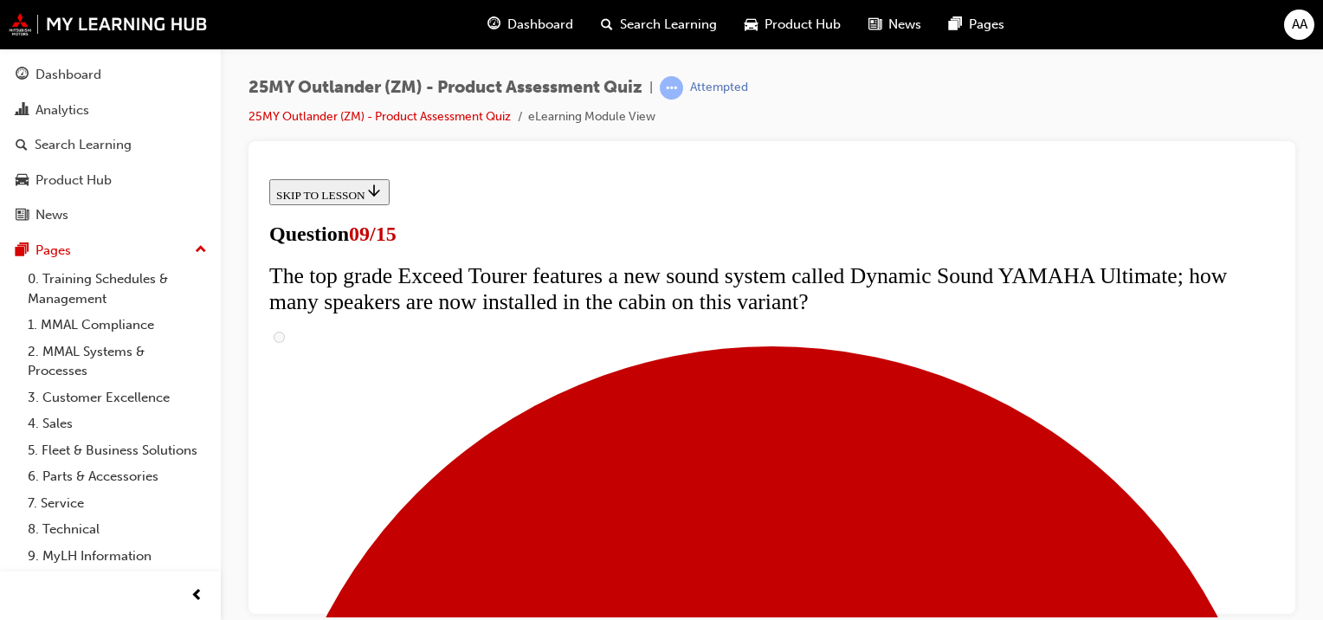
radio input "true"
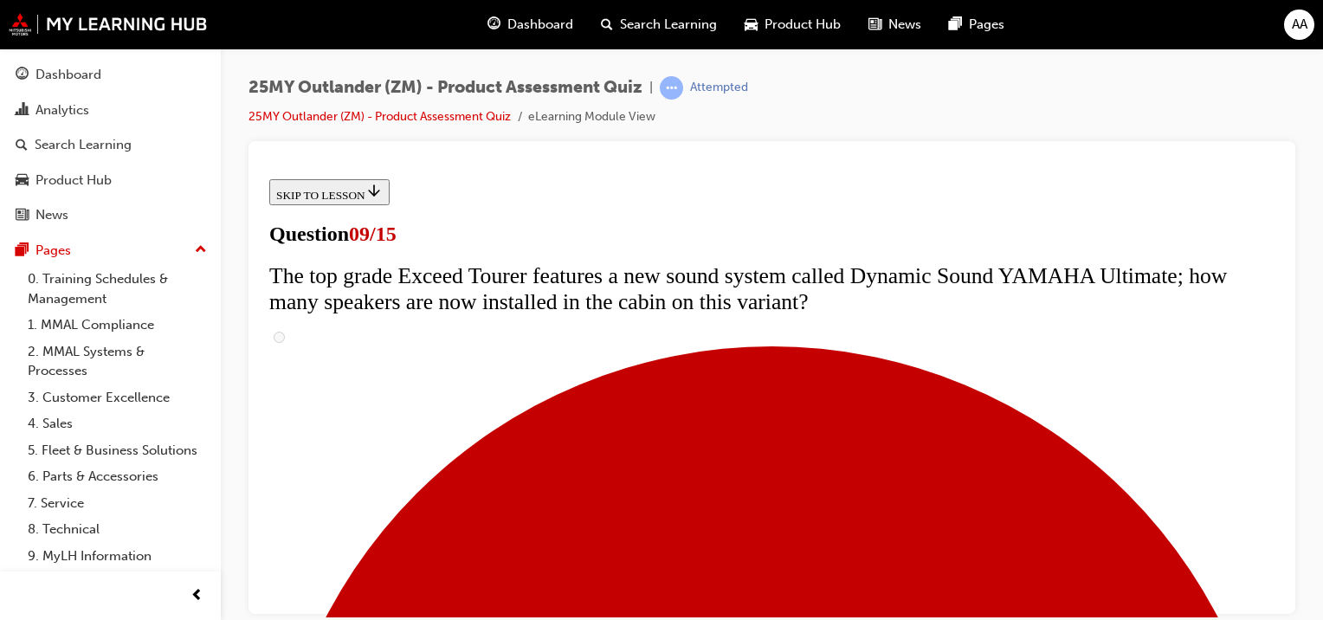
radio input "true"
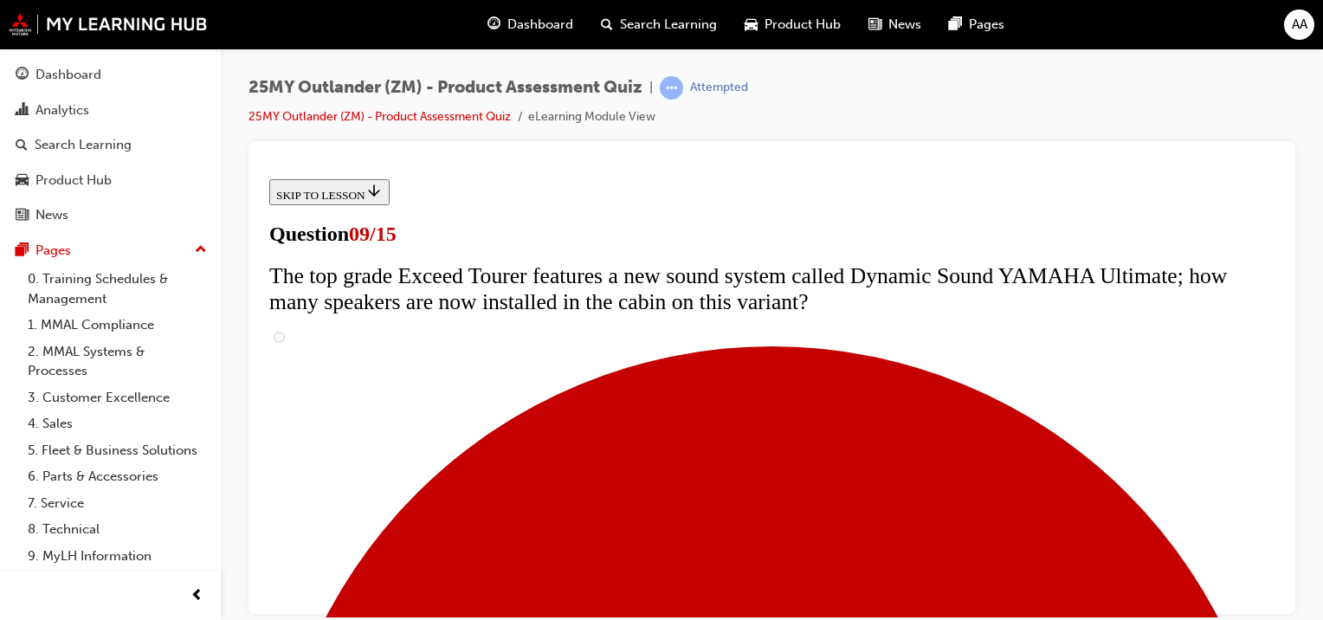
radio input "true"
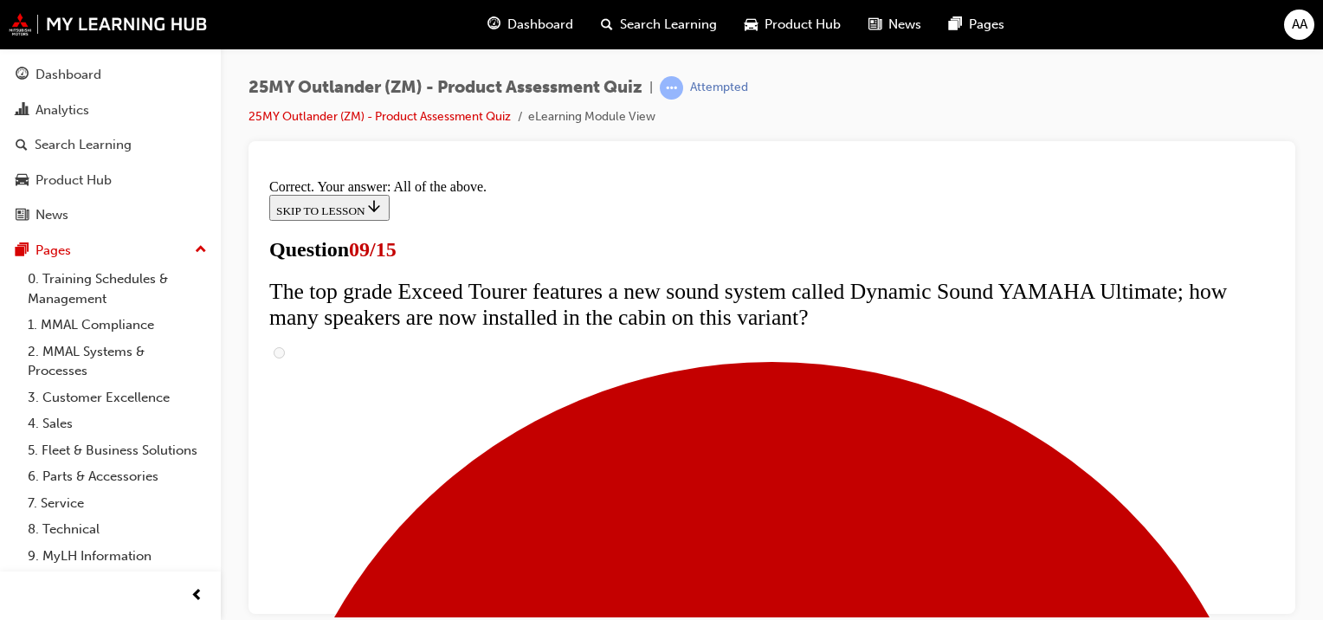
scroll to position [1076, 0]
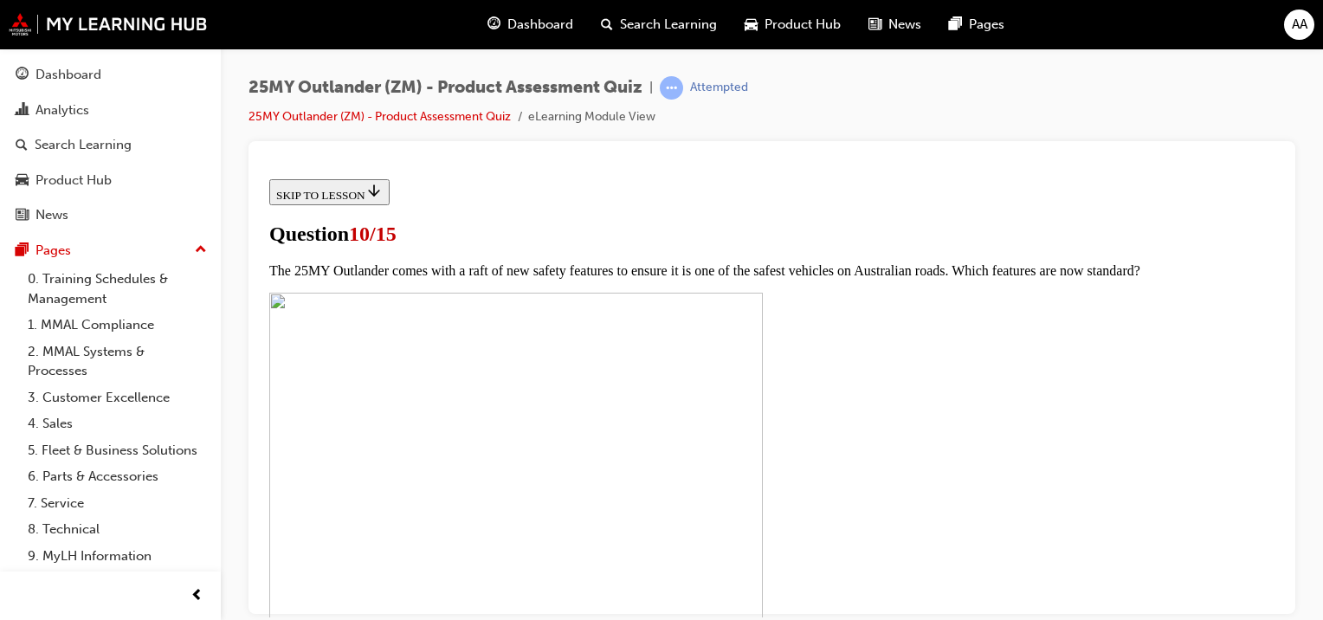
scroll to position [346, 0]
checkbox input "true"
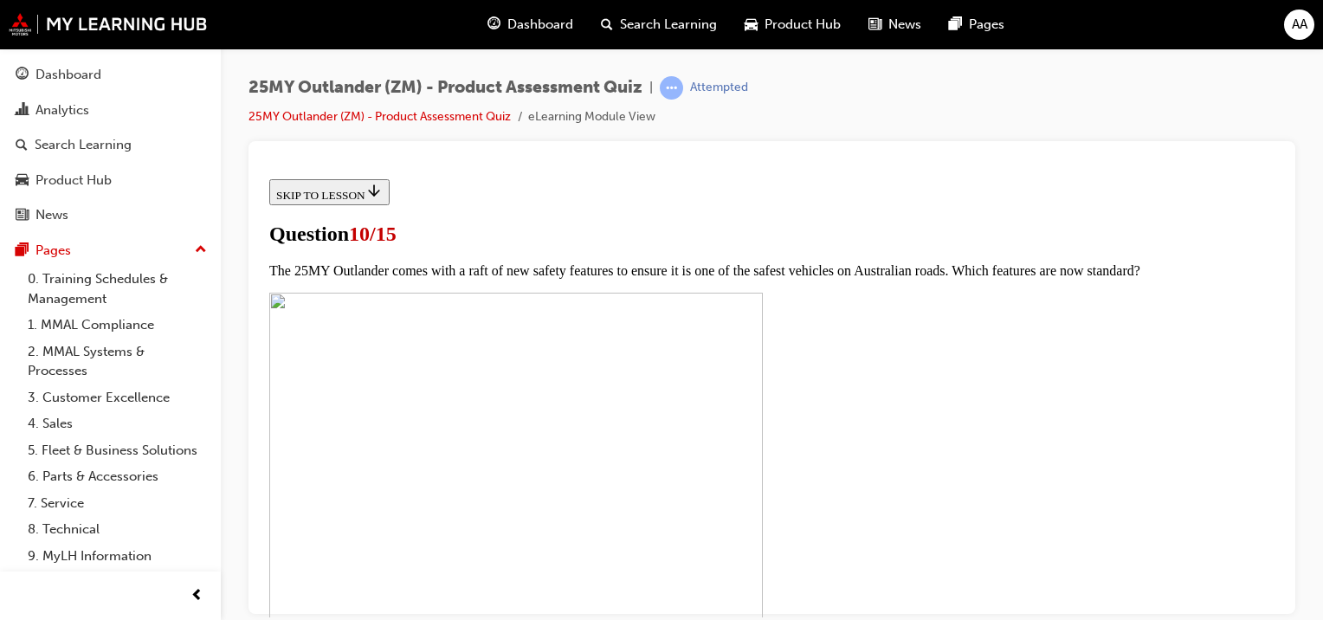
checkbox input "true"
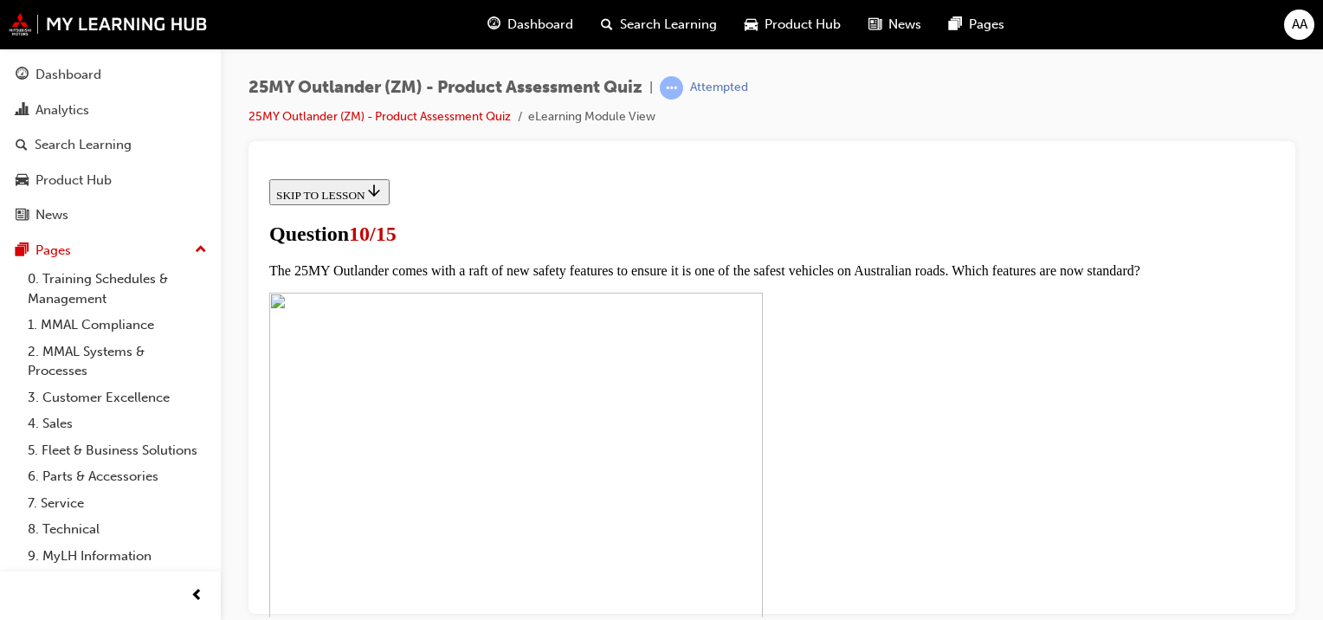
checkbox input "true"
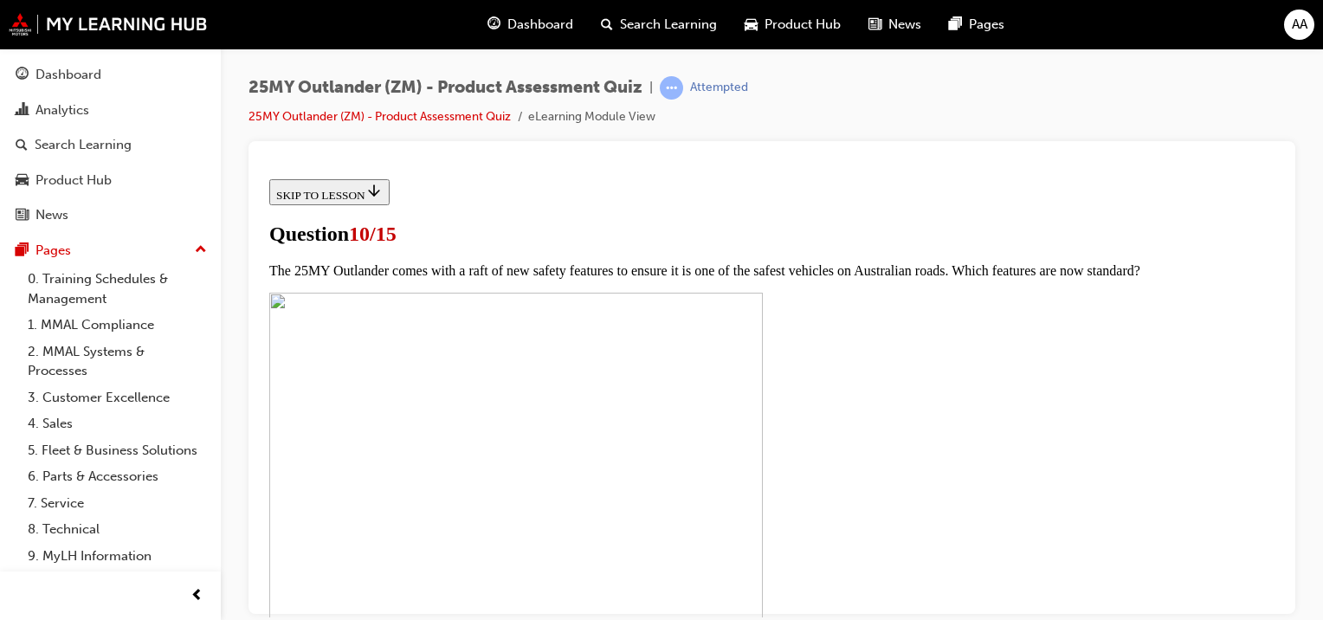
checkbox input "true"
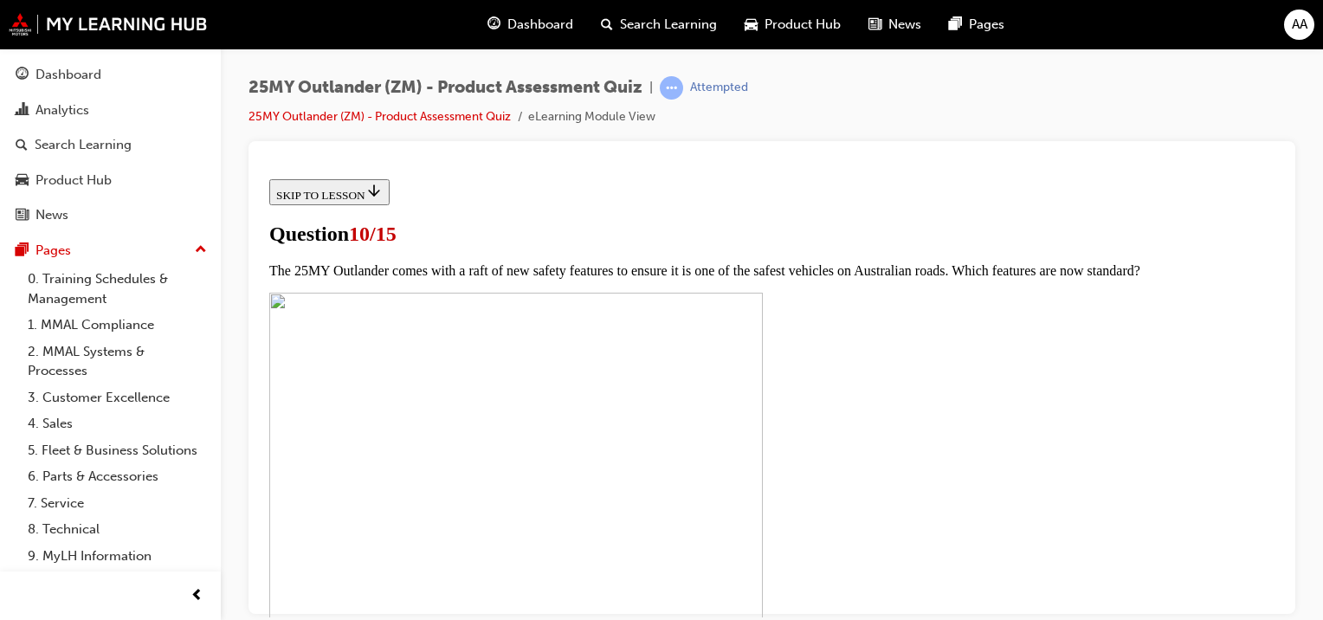
scroll to position [519, 0]
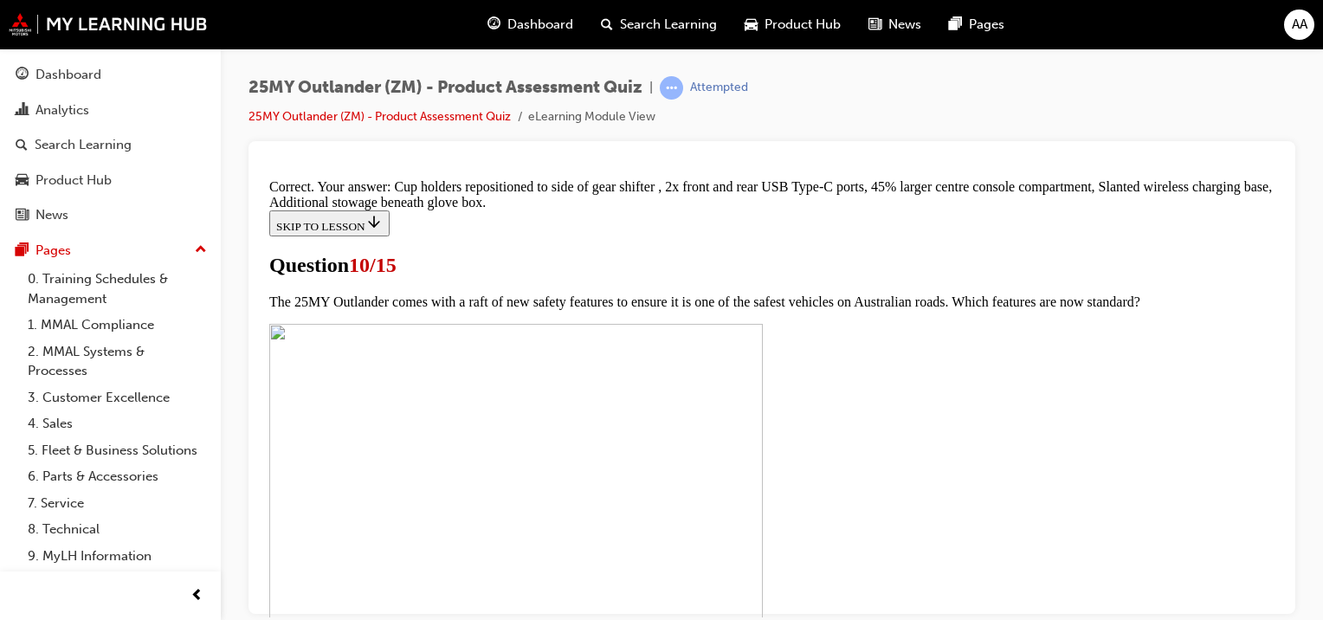
scroll to position [914, 0]
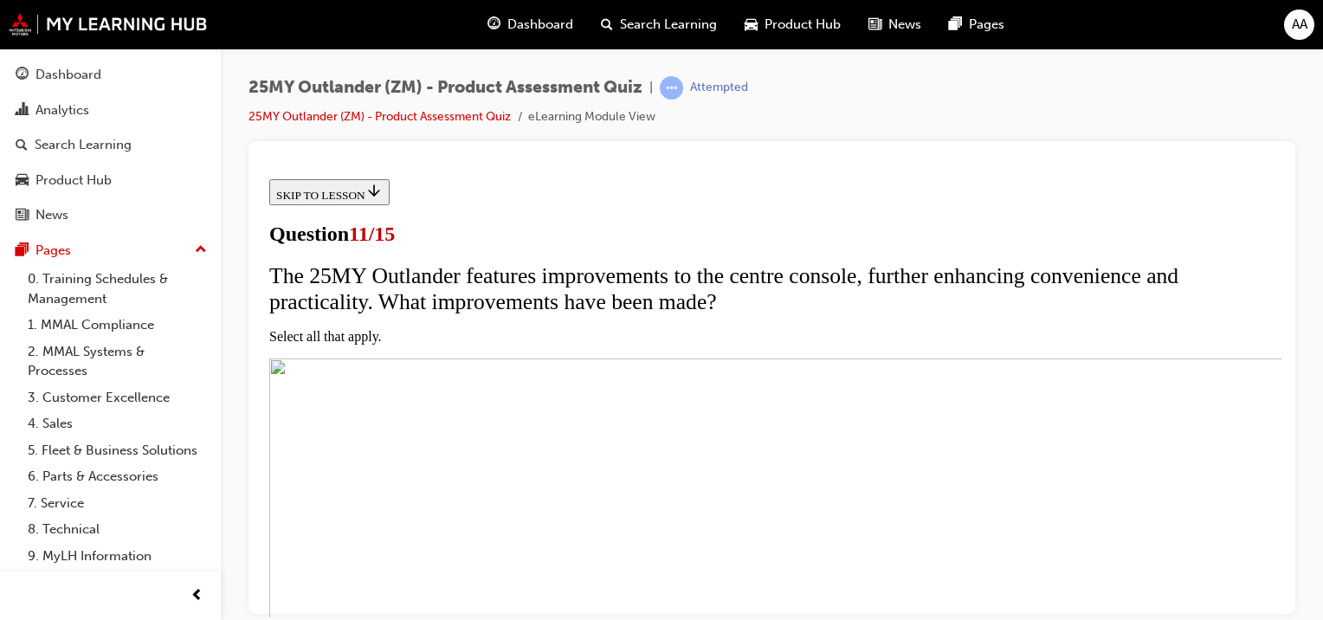
scroll to position [173, 0]
checkbox input "true"
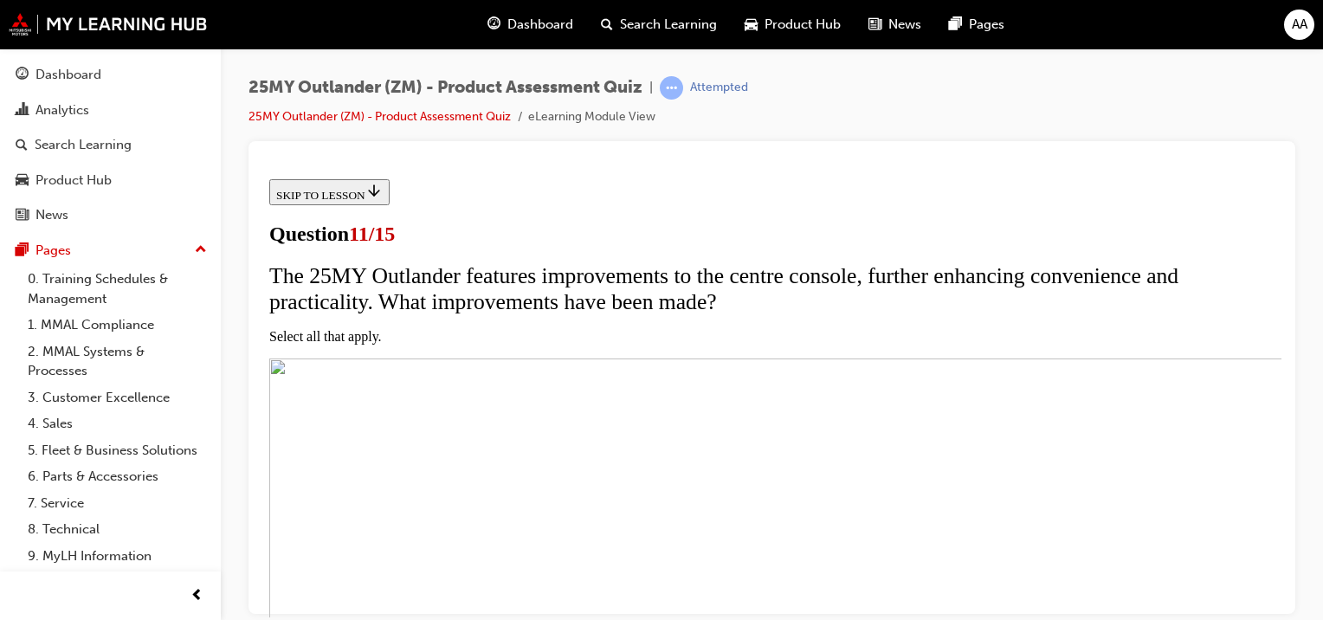
drag, startPoint x: 507, startPoint y: 455, endPoint x: 504, endPoint y: 443, distance: 11.8
checkbox input "true"
drag, startPoint x: 494, startPoint y: 379, endPoint x: 500, endPoint y: 321, distance: 58.3
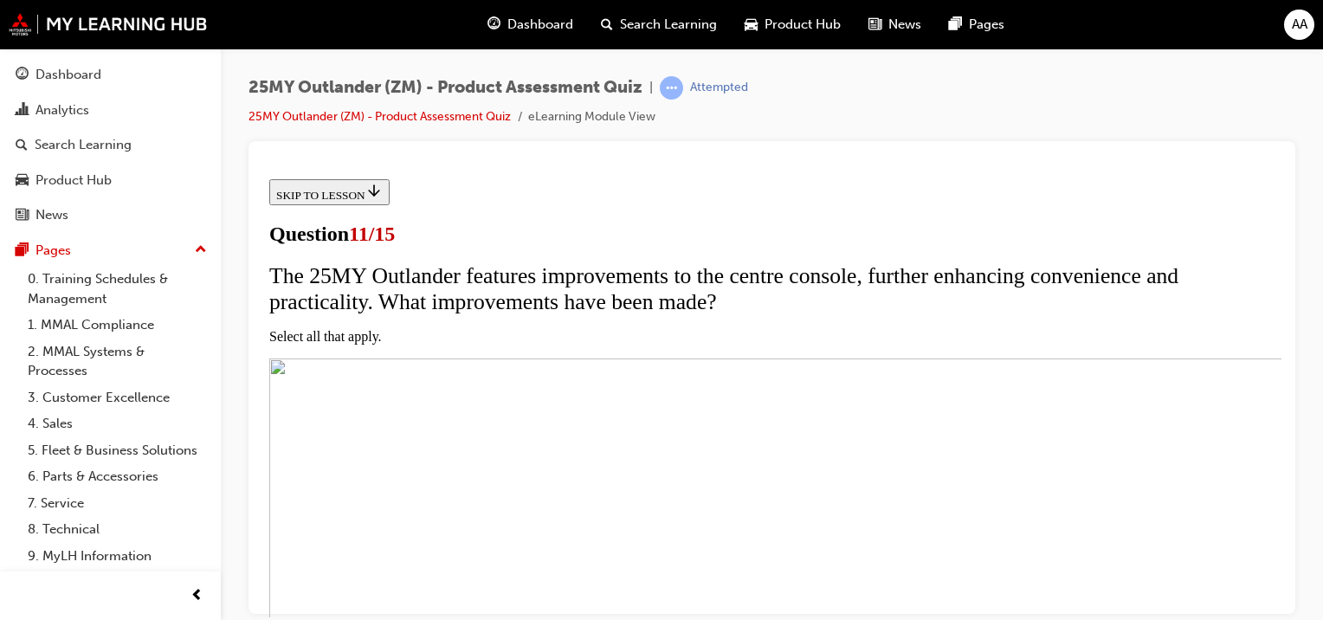
checkbox input "true"
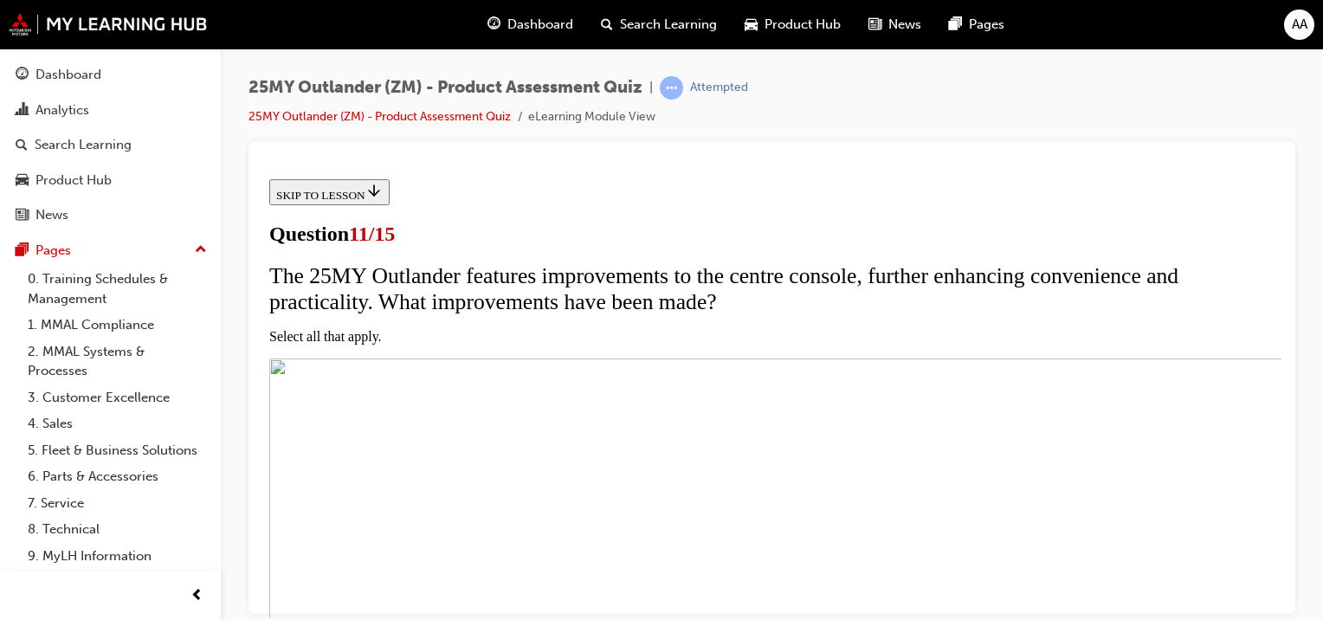
checkbox input "true"
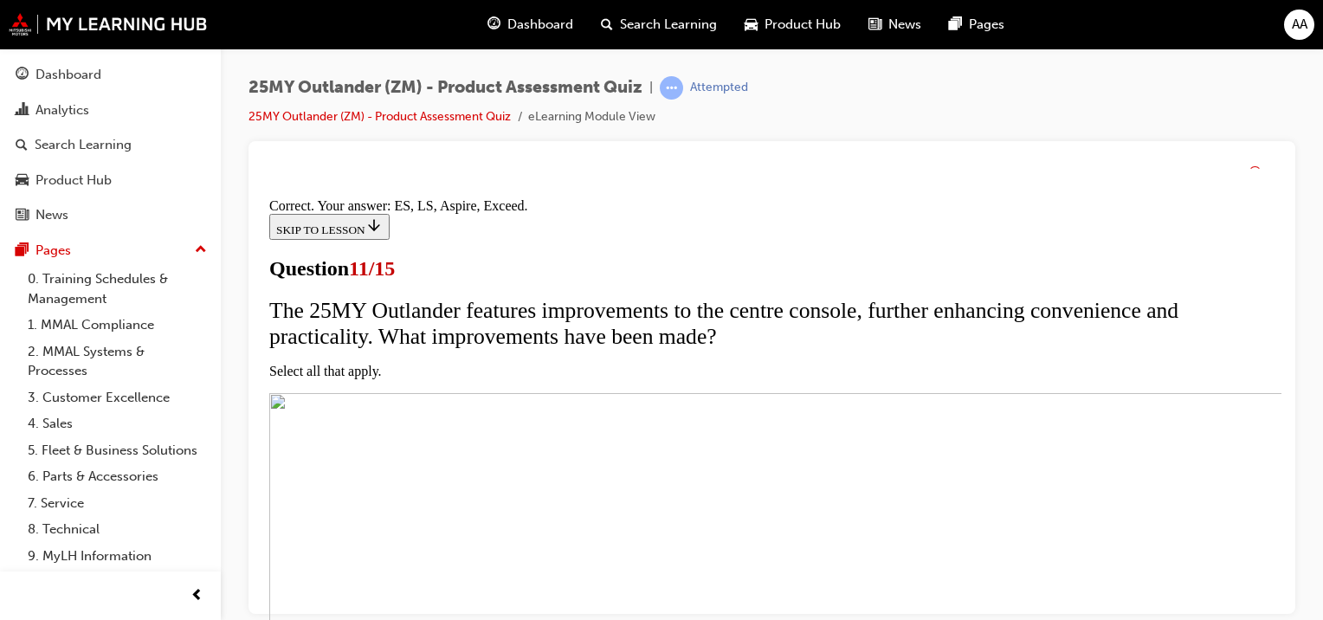
scroll to position [585, 0]
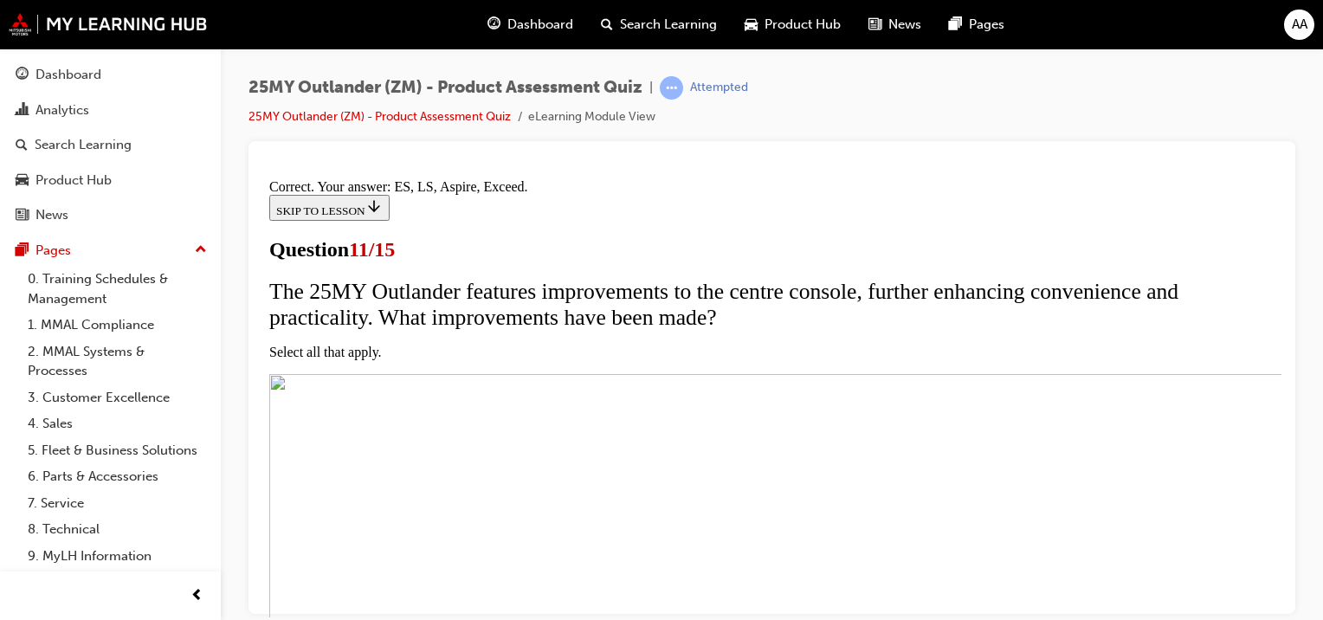
drag, startPoint x: 771, startPoint y: 537, endPoint x: 763, endPoint y: 531, distance: 10.6
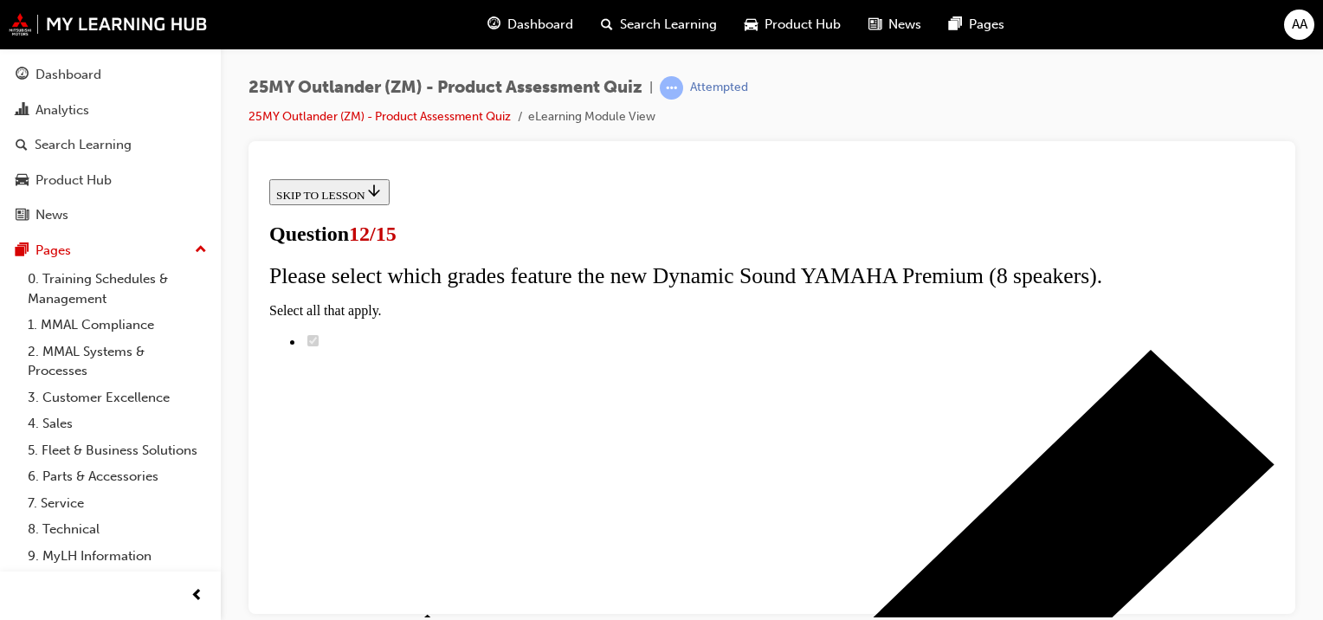
scroll to position [173, 0]
radio input "true"
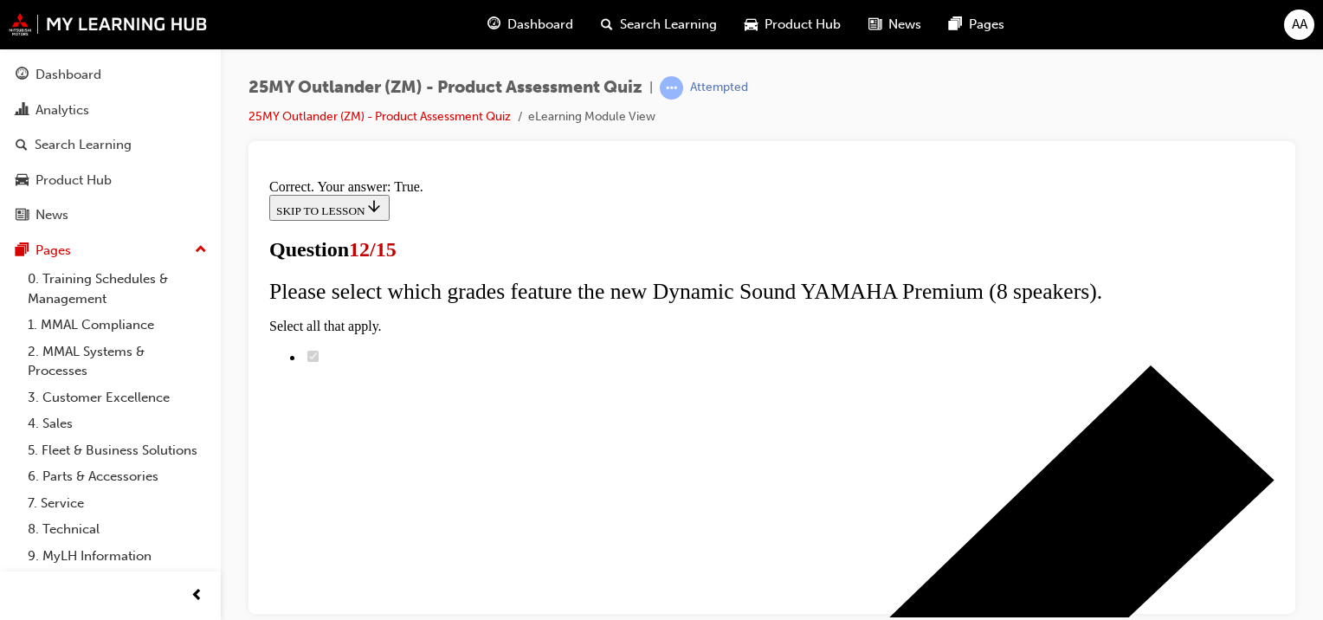
scroll to position [377, 0]
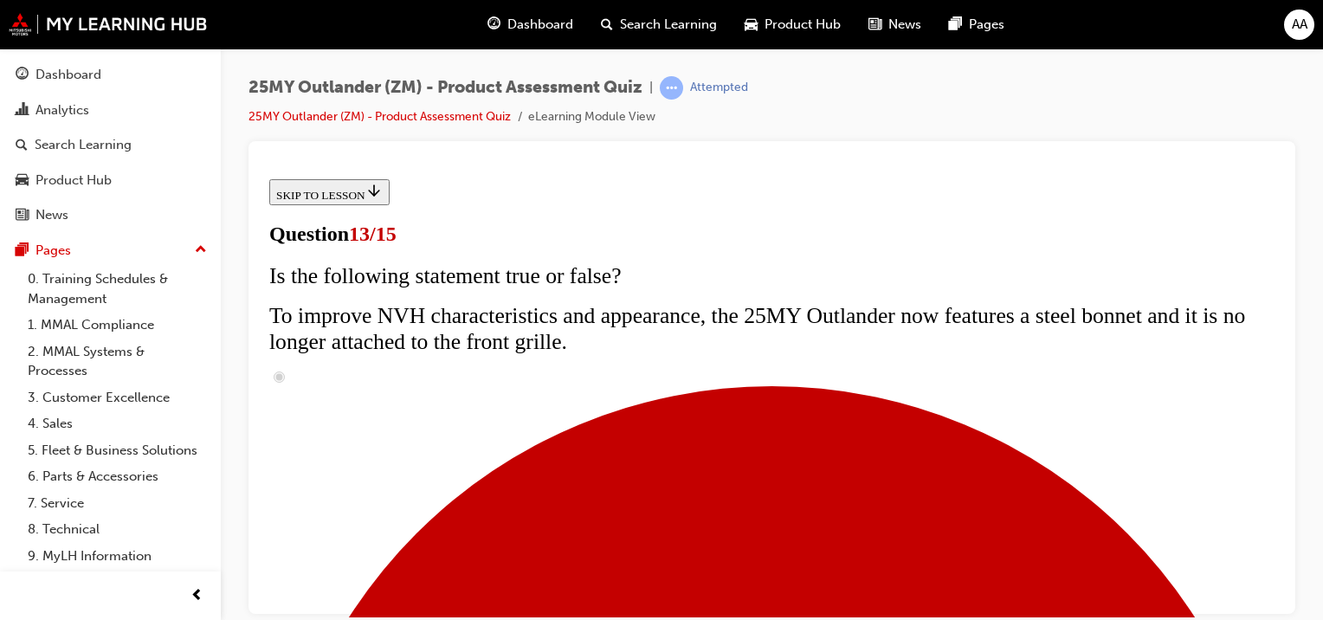
scroll to position [87, 0]
radio input "true"
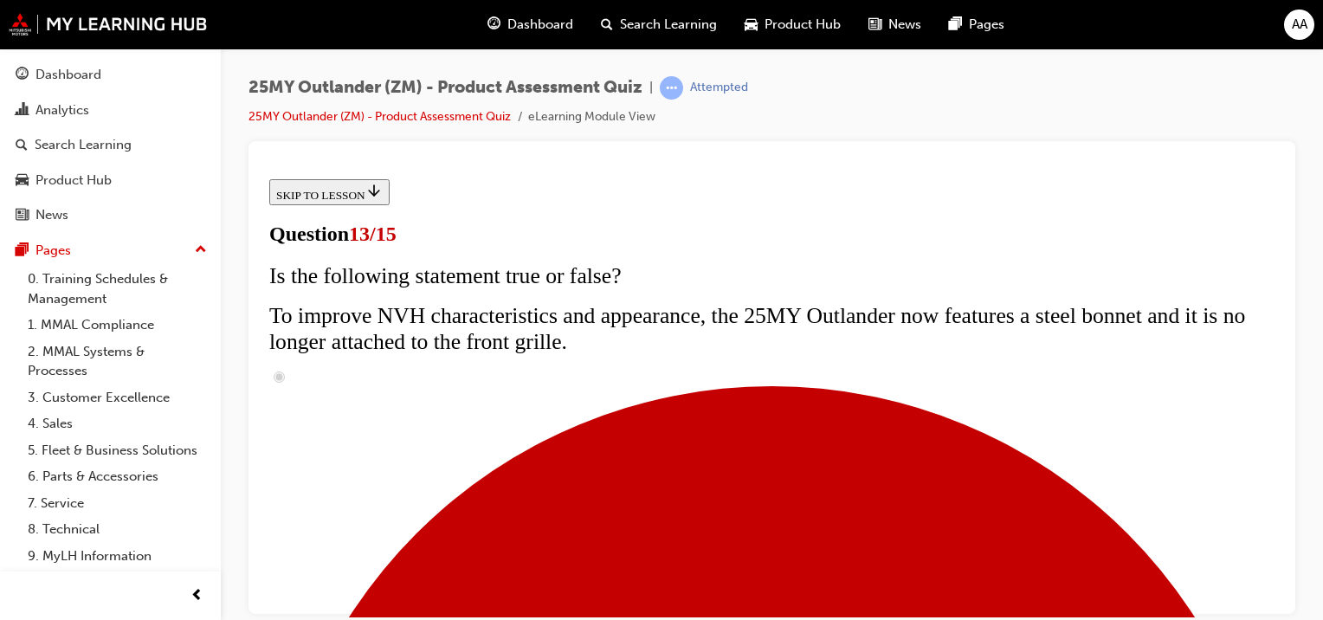
radio input "true"
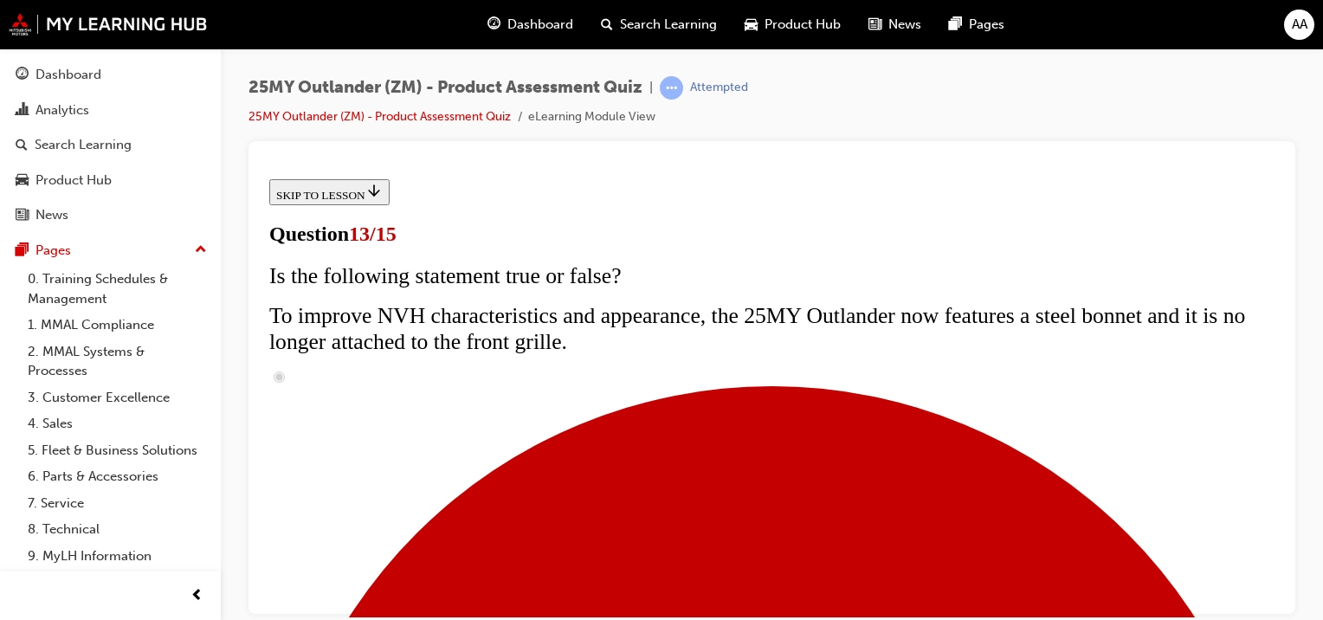
radio input "true"
drag, startPoint x: 516, startPoint y: 468, endPoint x: 524, endPoint y: 462, distance: 9.9
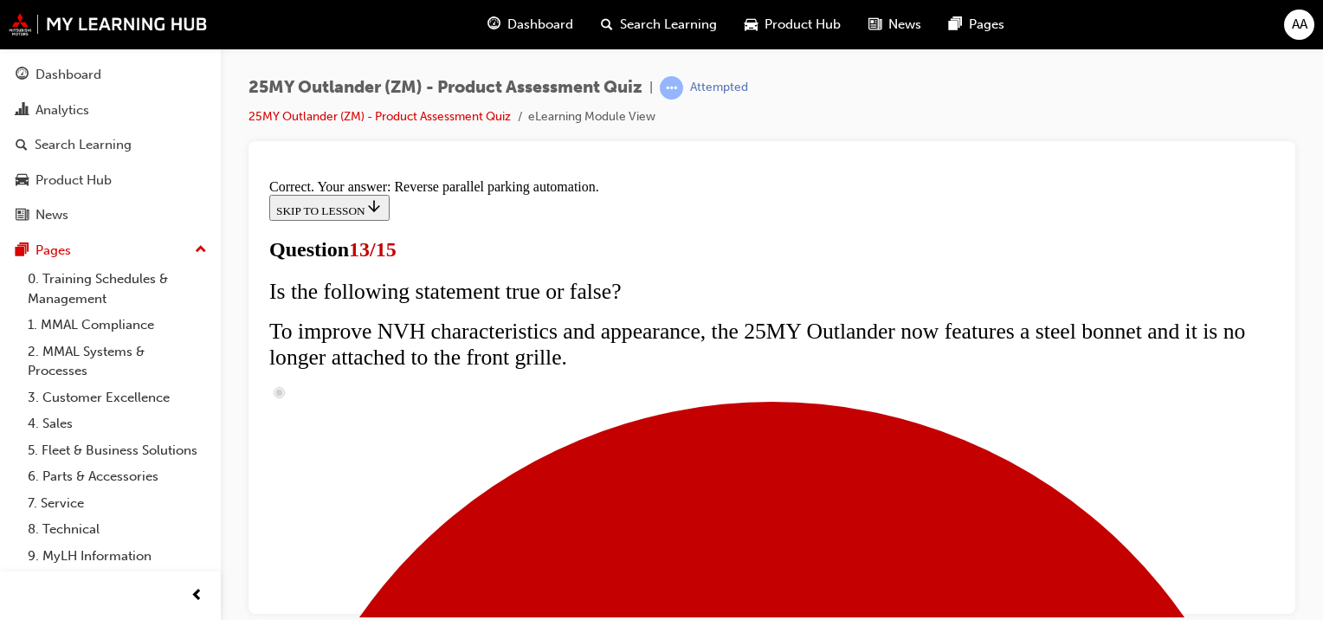
scroll to position [625, 0]
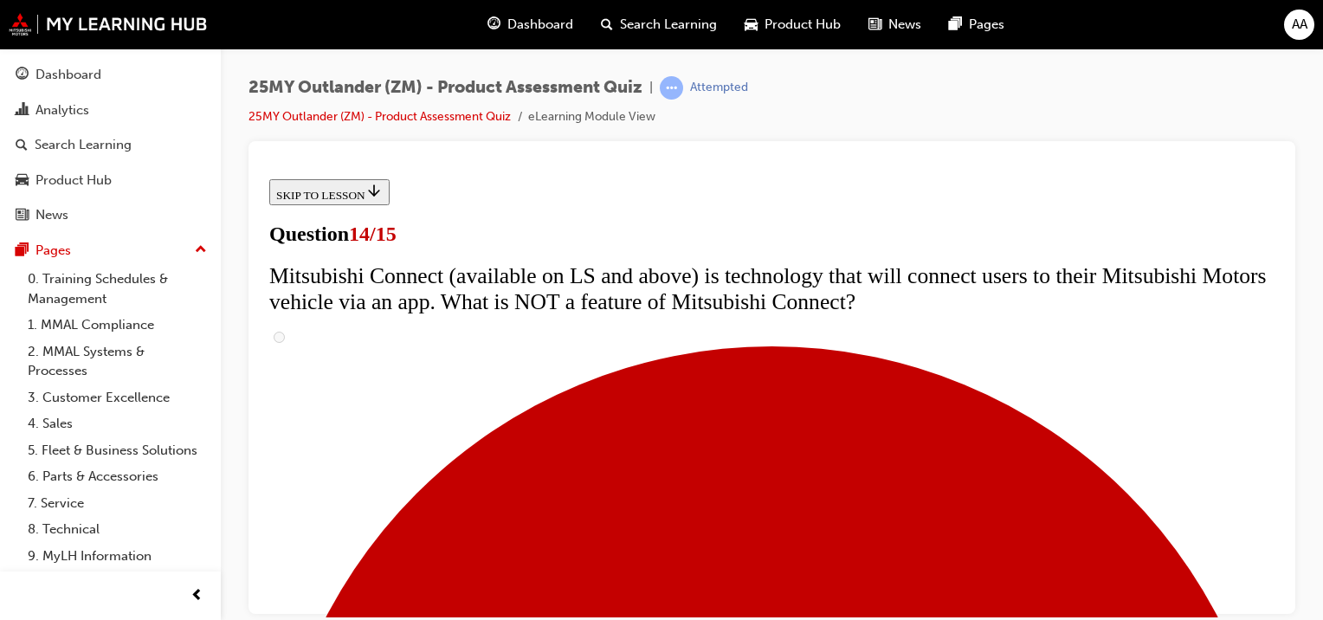
scroll to position [843, 0]
radio input "true"
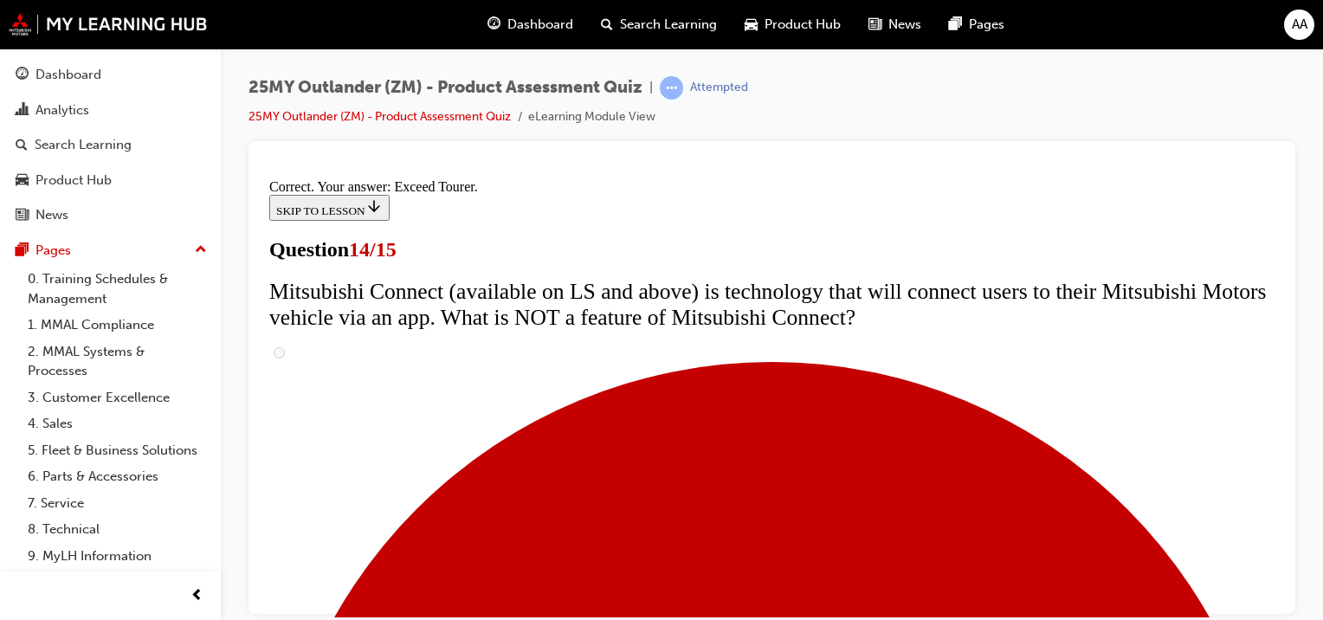
scroll to position [898, 0]
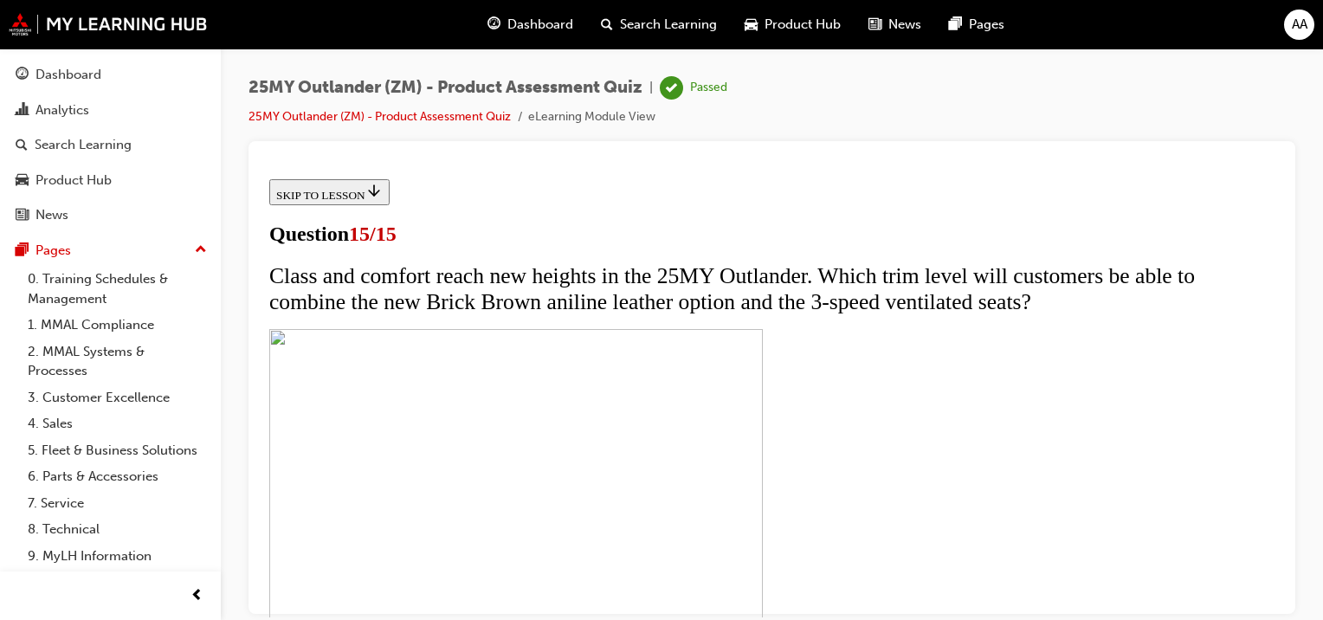
scroll to position [436, 0]
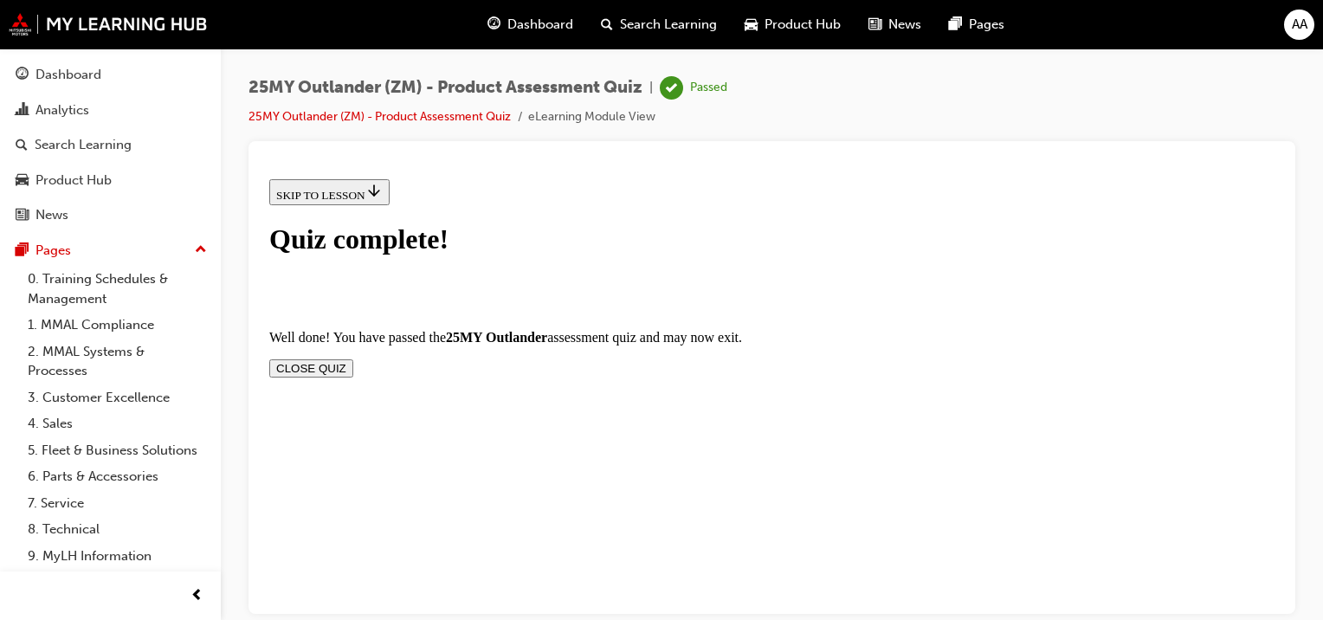
click at [353, 358] on button "CLOSE QUIZ" at bounding box center [311, 367] width 84 height 18
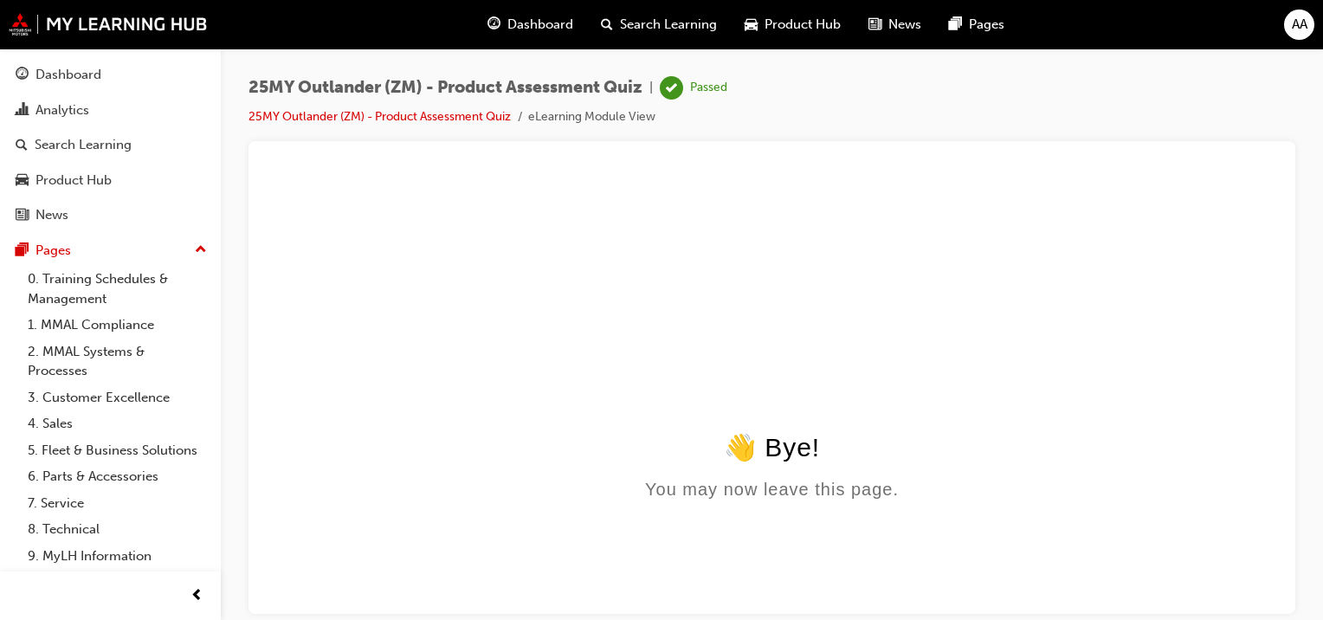
scroll to position [0, 0]
